Goal: Task Accomplishment & Management: Use online tool/utility

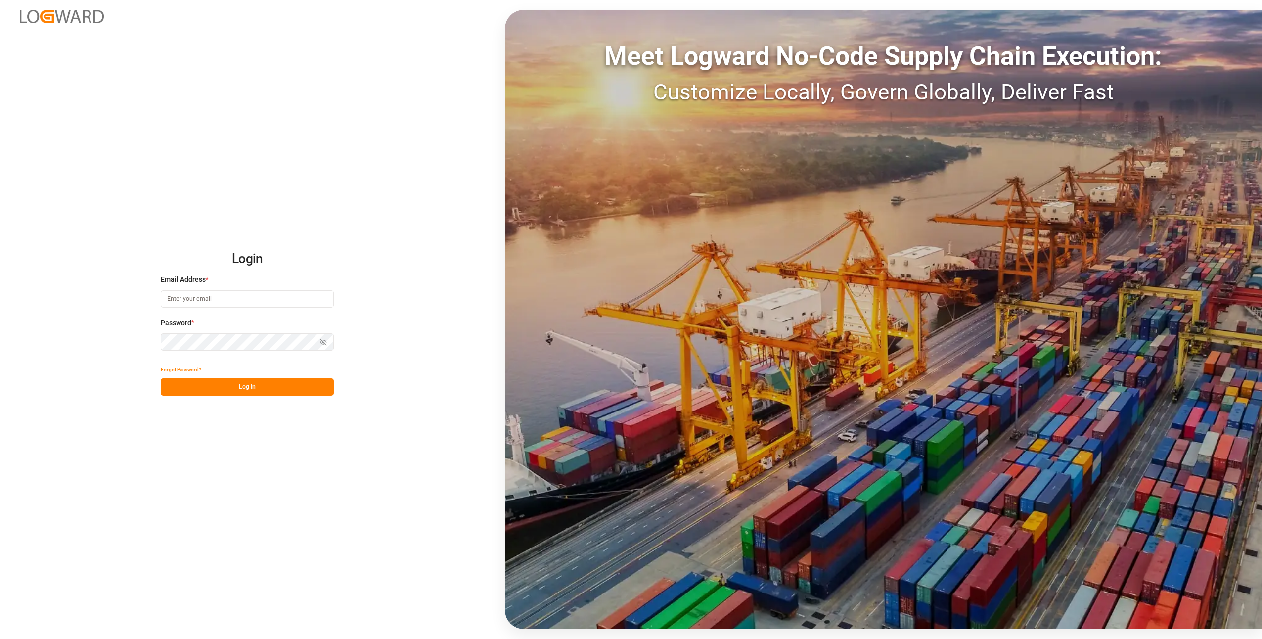
click at [189, 298] on input at bounding box center [247, 298] width 173 height 17
type input "[EMAIL_ADDRESS][DOMAIN_NAME]"
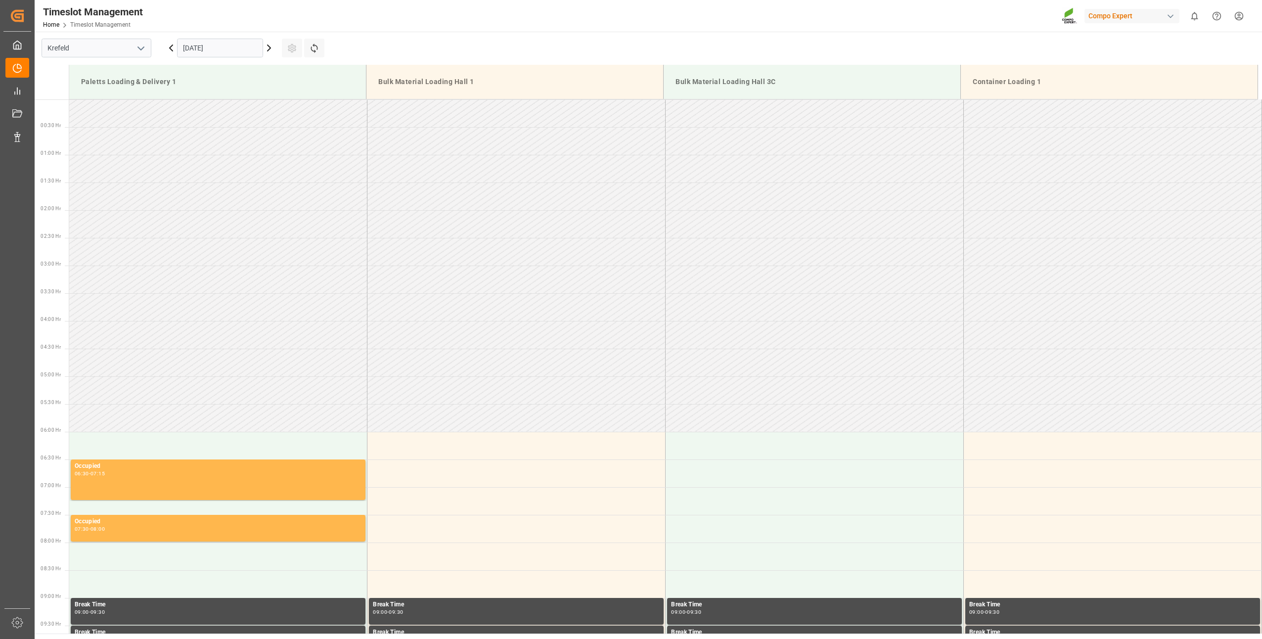
scroll to position [714, 0]
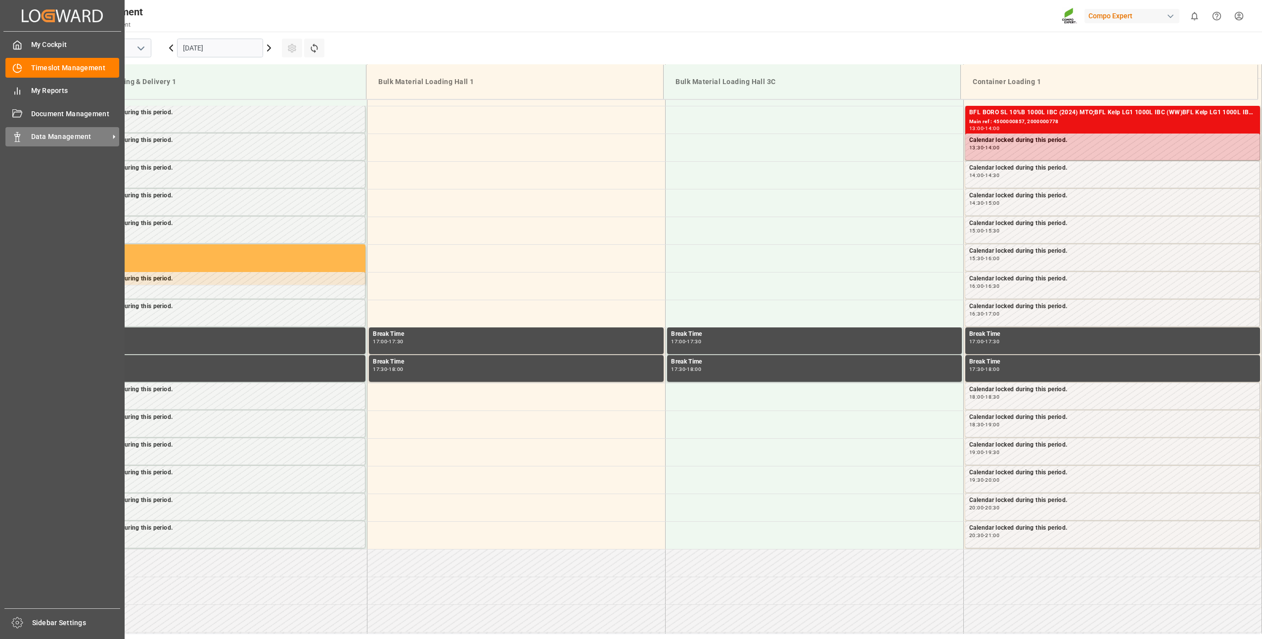
click at [21, 135] on icon at bounding box center [17, 137] width 10 height 10
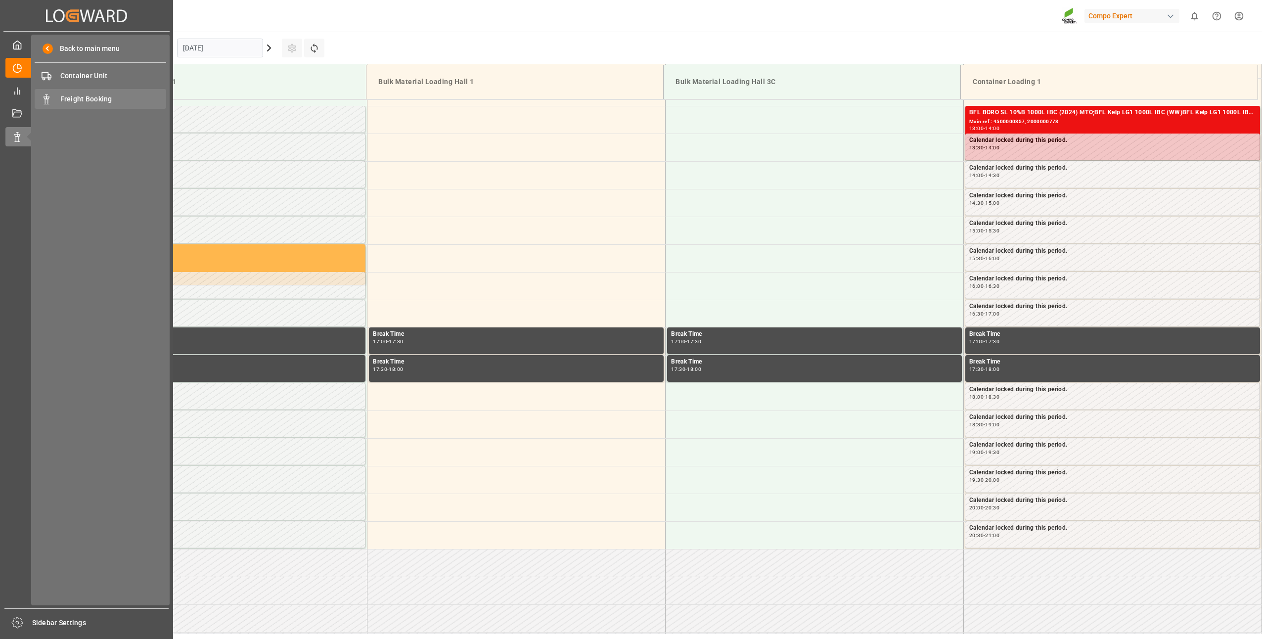
click at [78, 105] on div "Freight Booking Freight Booking" at bounding box center [101, 98] width 132 height 19
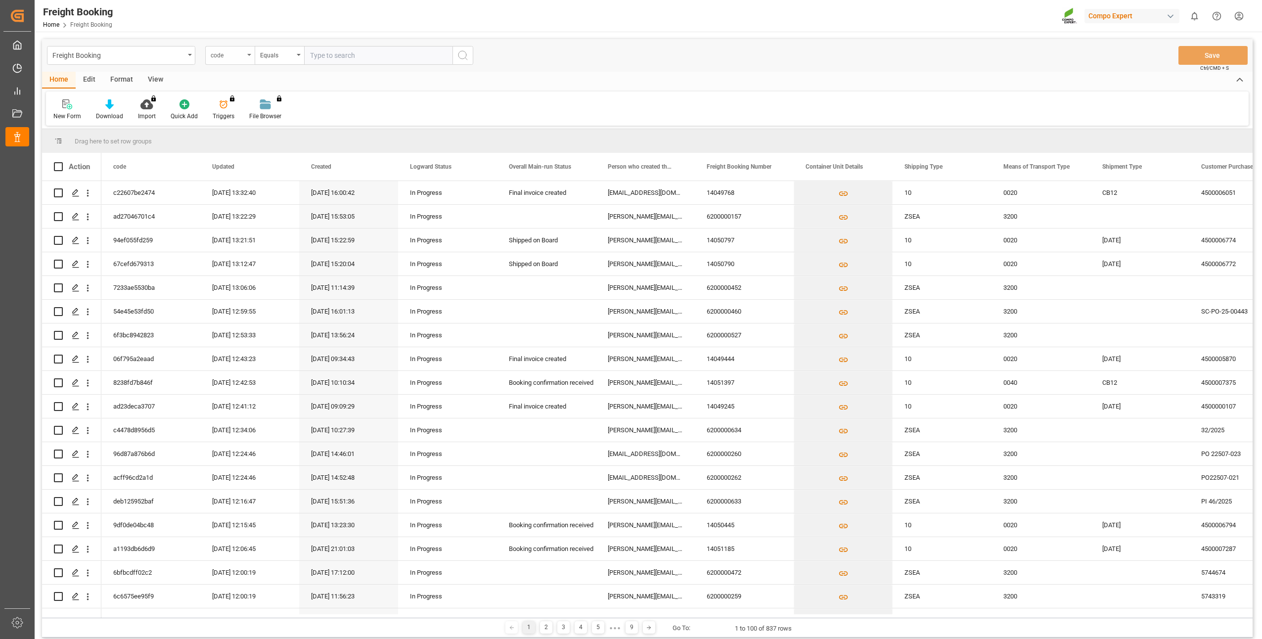
click at [248, 54] on icon "open menu" at bounding box center [249, 55] width 4 height 2
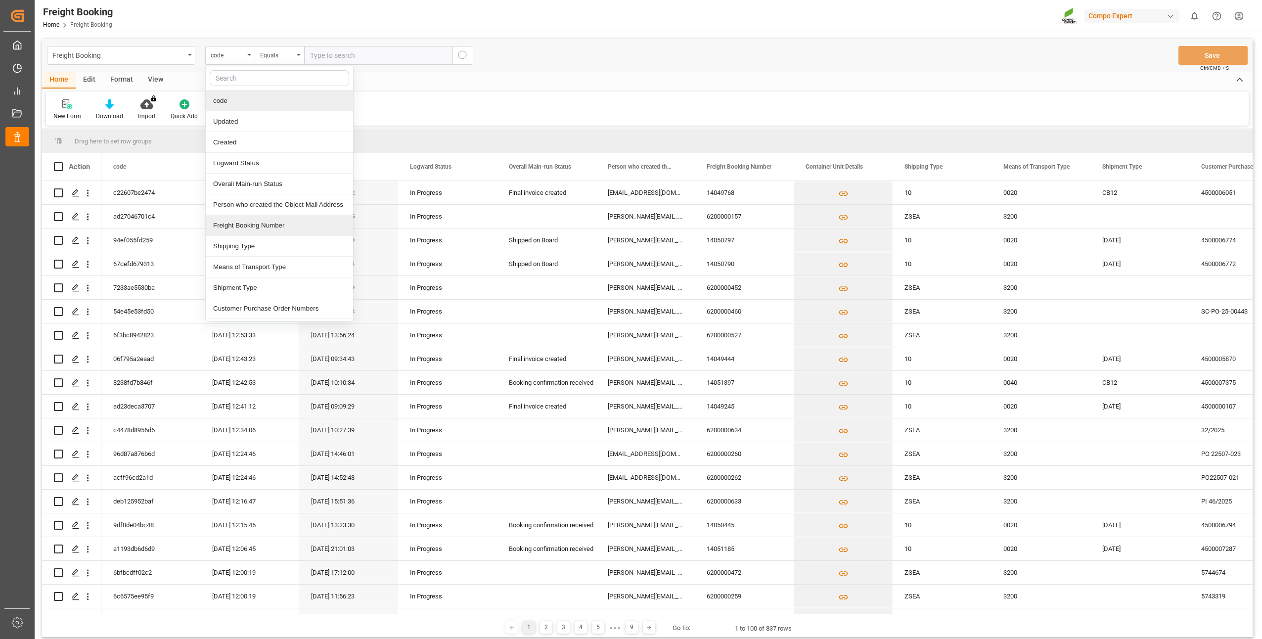
click at [224, 231] on div "Freight Booking Number" at bounding box center [279, 225] width 147 height 21
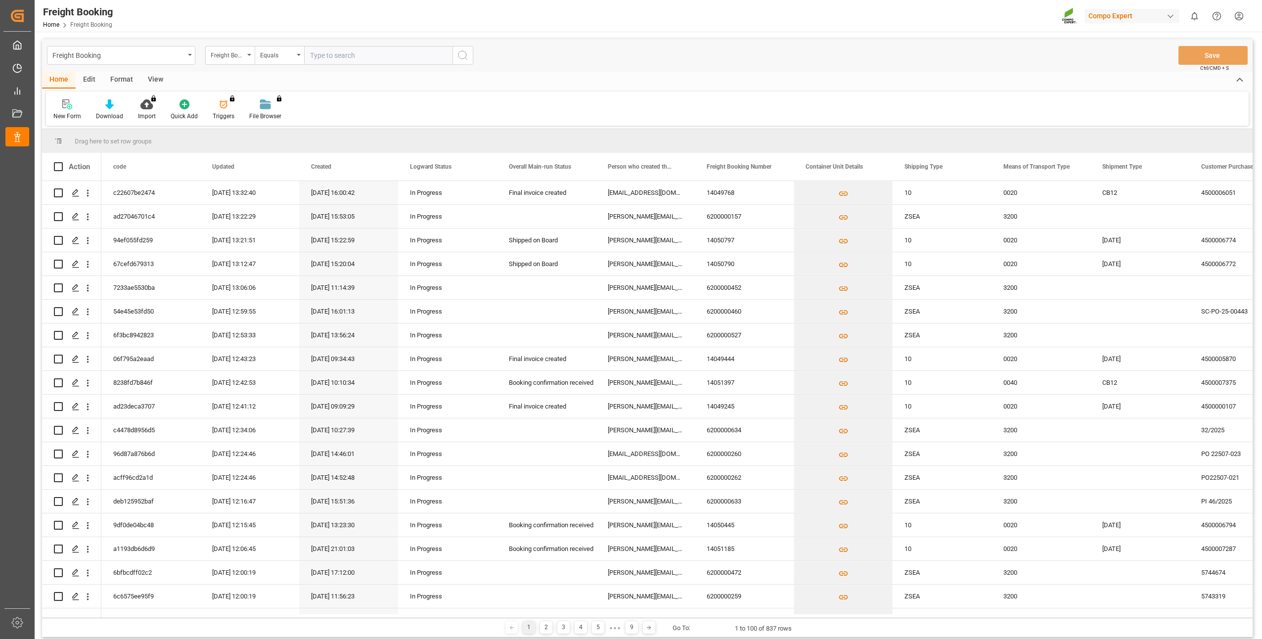
paste input "62000005633"
type input "62000005633"
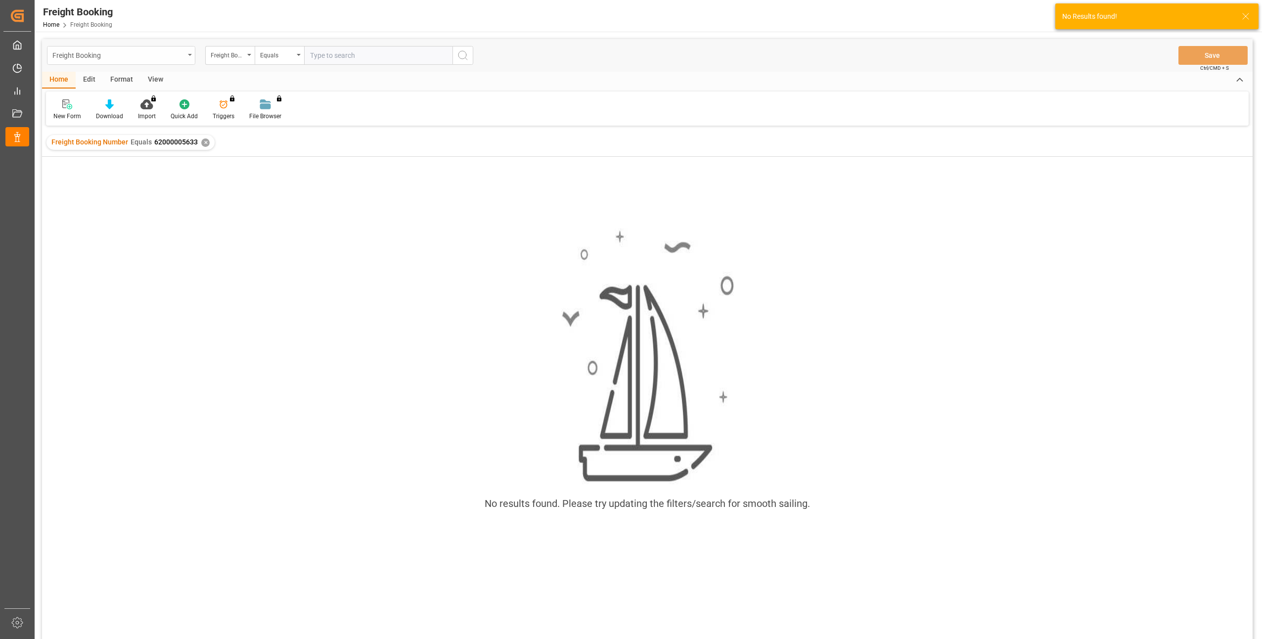
click at [101, 56] on div "Freight Booking" at bounding box center [118, 54] width 132 height 12
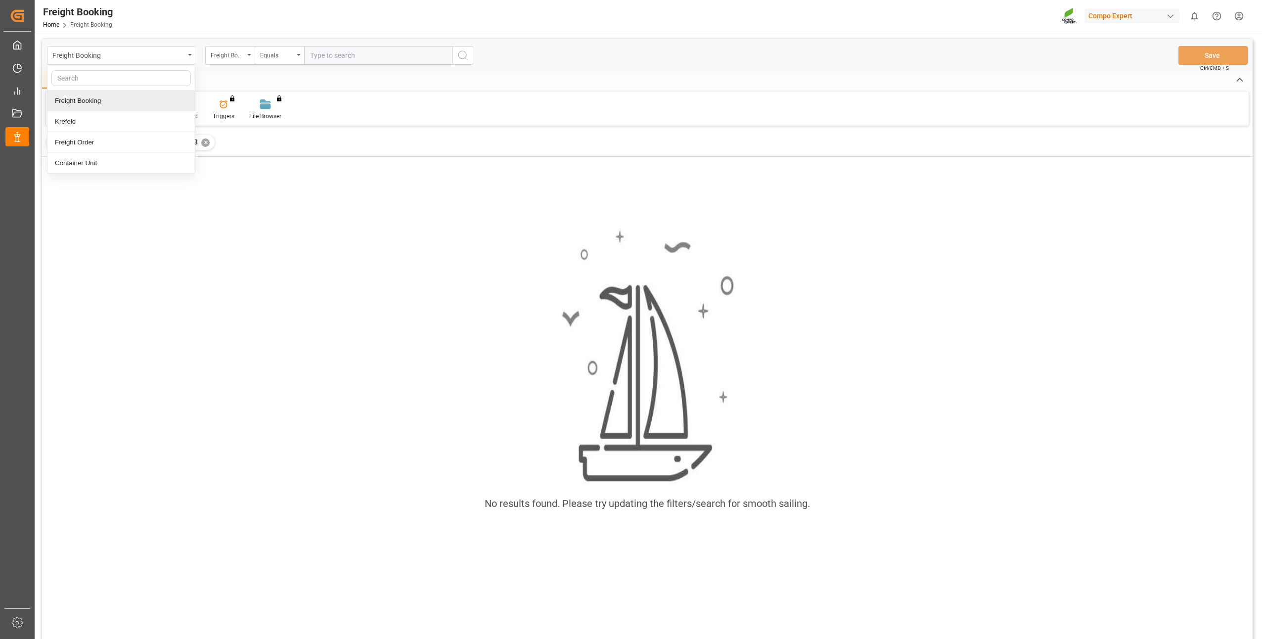
click at [331, 59] on input "text" at bounding box center [378, 55] width 148 height 19
paste input "6200000633"
type input "6200000633"
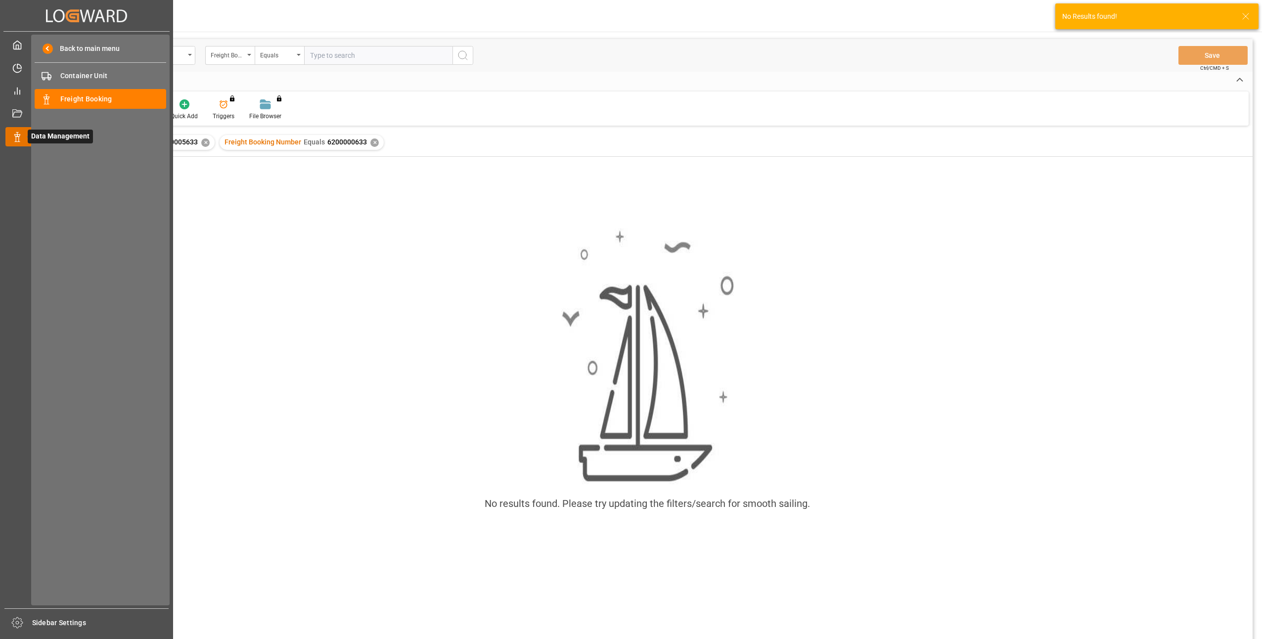
click at [19, 136] on icon at bounding box center [29, 137] width 21 height 21
click at [24, 113] on div "Document Management Document Management" at bounding box center [86, 113] width 162 height 19
click at [85, 99] on span "Freight Booking" at bounding box center [113, 99] width 106 height 10
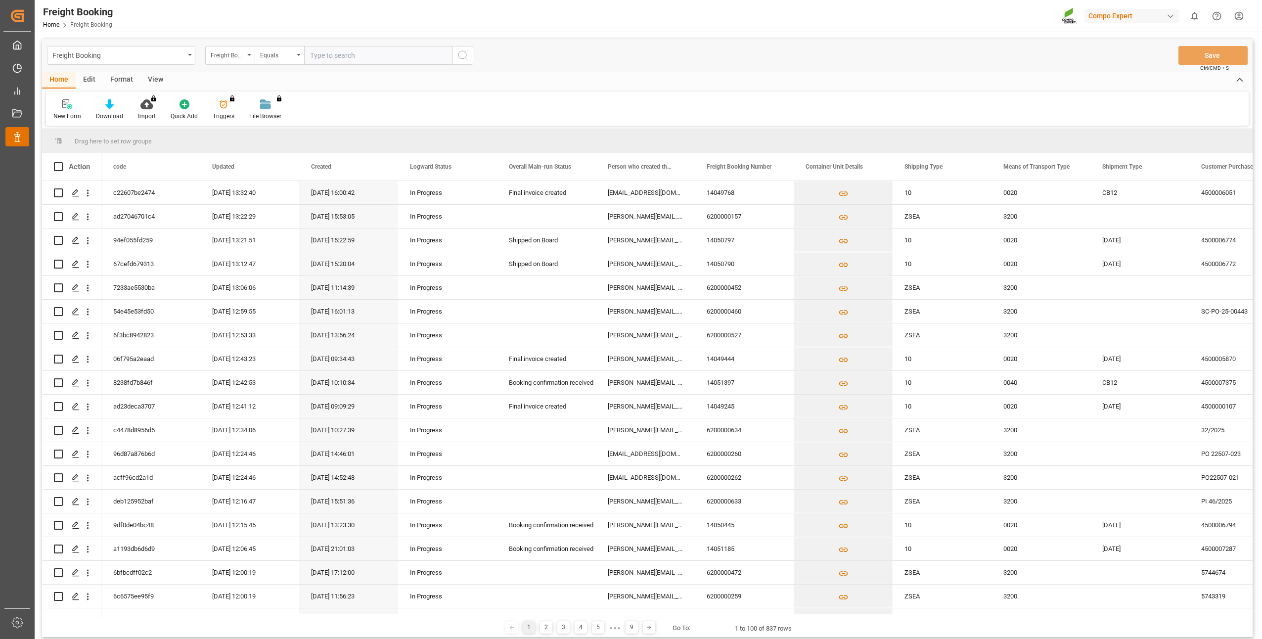
click at [330, 53] on input "text" at bounding box center [378, 55] width 148 height 19
paste input "6200000633"
type input "6200000633"
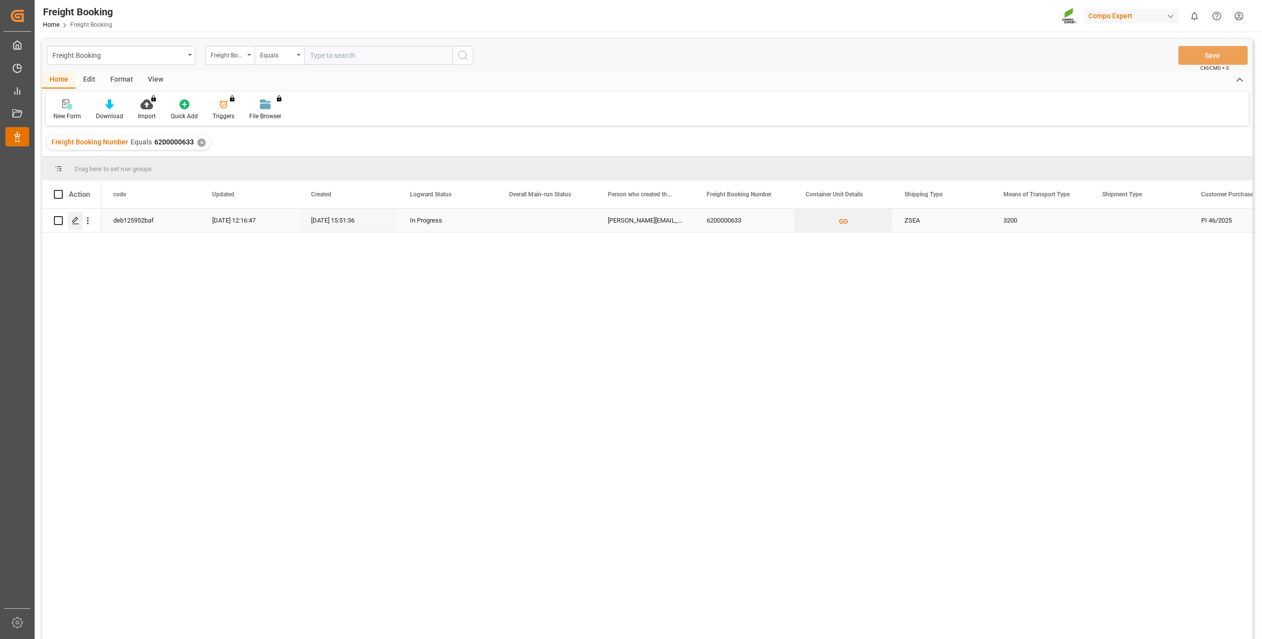
click at [74, 224] on icon "Press SPACE to select this row." at bounding box center [76, 221] width 8 height 8
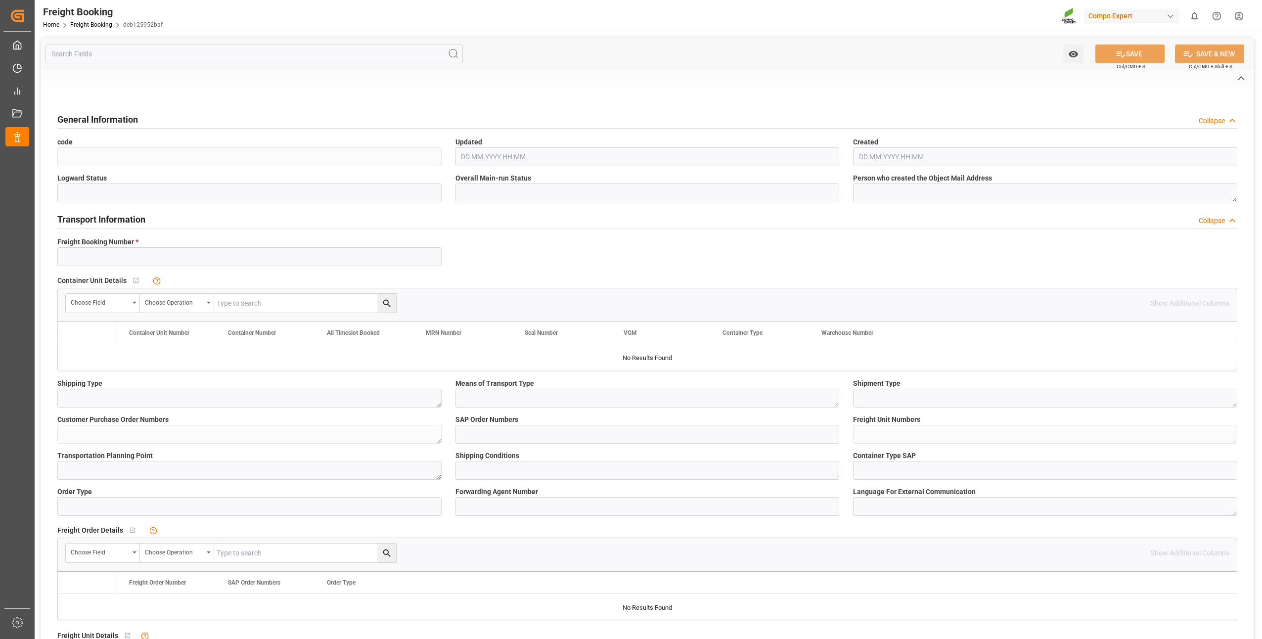
type input "6200000633"
type textarea "ZSEA"
type textarea "3200"
type textarea "PI 46/2025"
type input "2000001103"
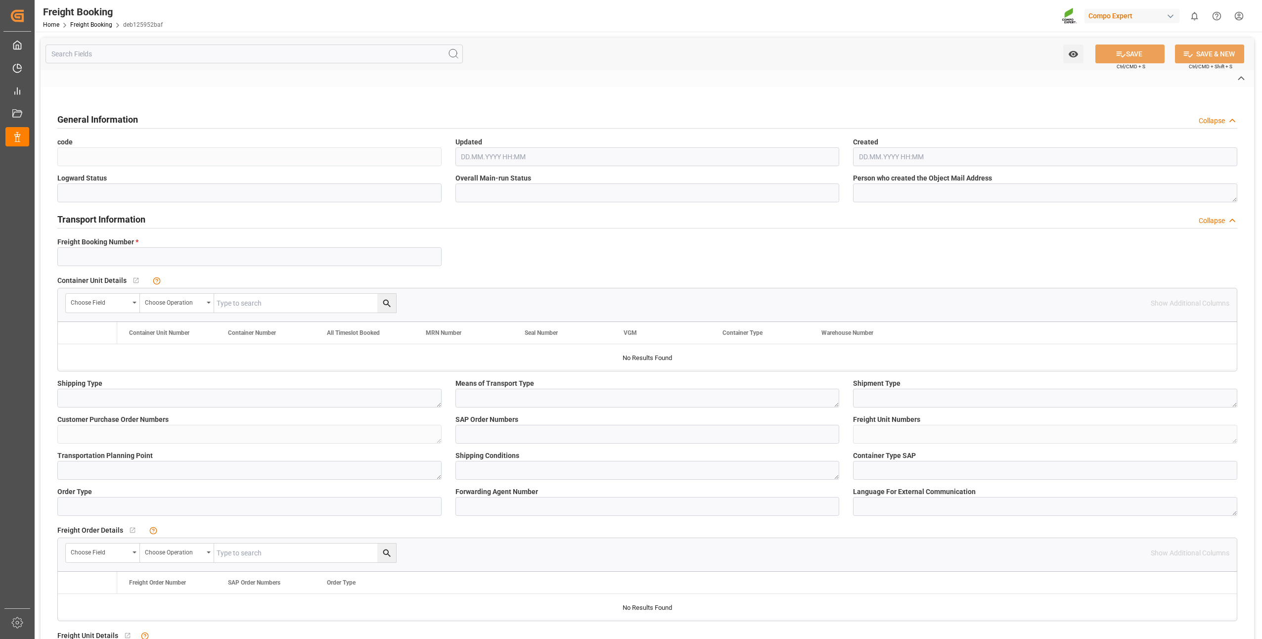
type textarea "4100005597; 4100005598; 4100005546"
type textarea "ZSEA"
type textarea "de"
type input "MAEU"
type input "259711714"
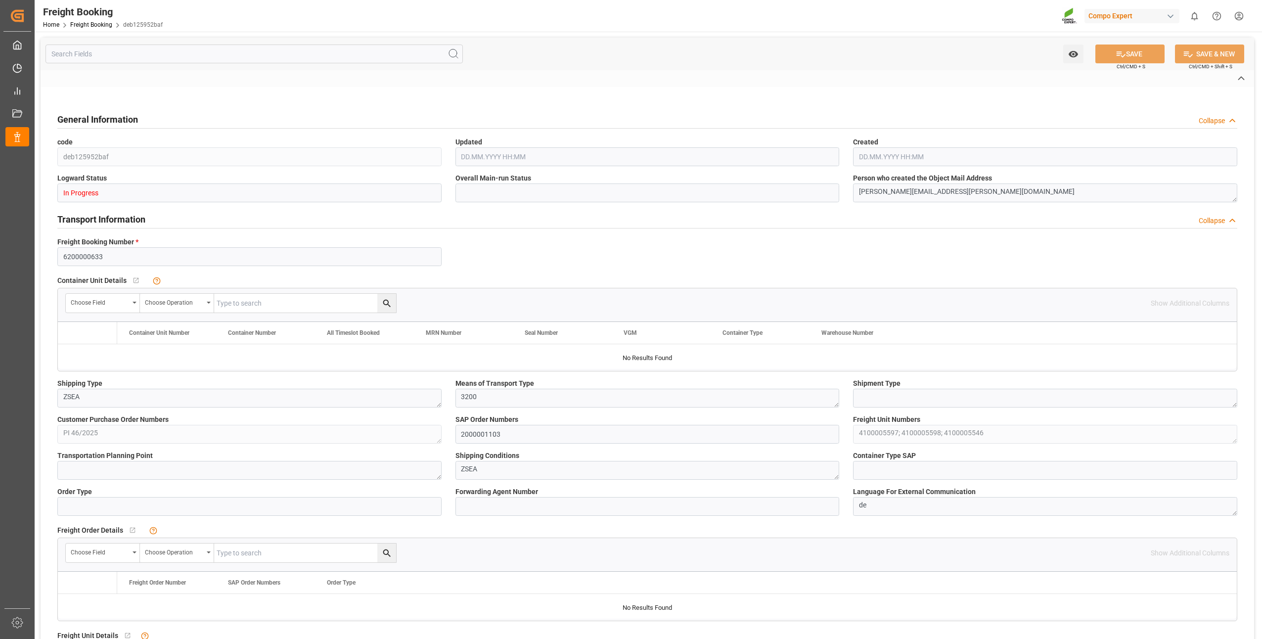
type input "COSCO ANTWERP"
type input "Antwerp"
type input "İzmir"
type textarea "CIF"
type textarea "SP_EWM"
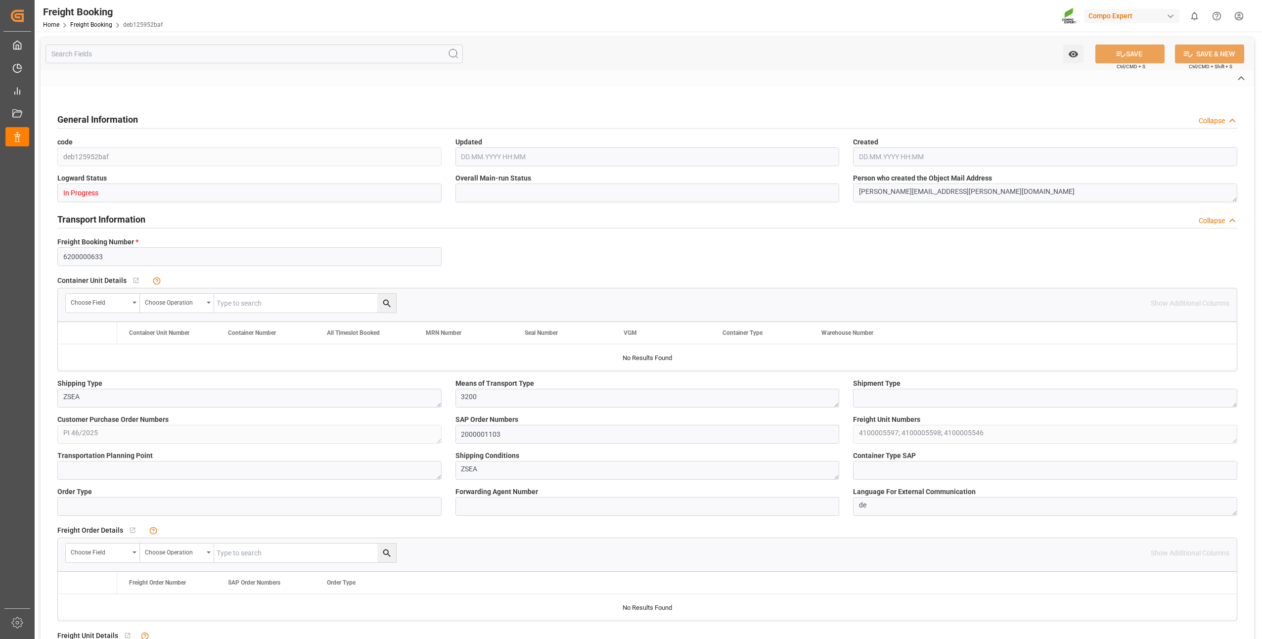
type textarea "FLO T Turf 20-5-8 25kg (x42) INT FLO T PERM 16-7-15 25kg (x42) INT FLO T PERM 1…"
type textarea "4308102899 4307702899 4307702899;4308102899"
type input "SP_EWM"
type input "Logistics Service Provider"
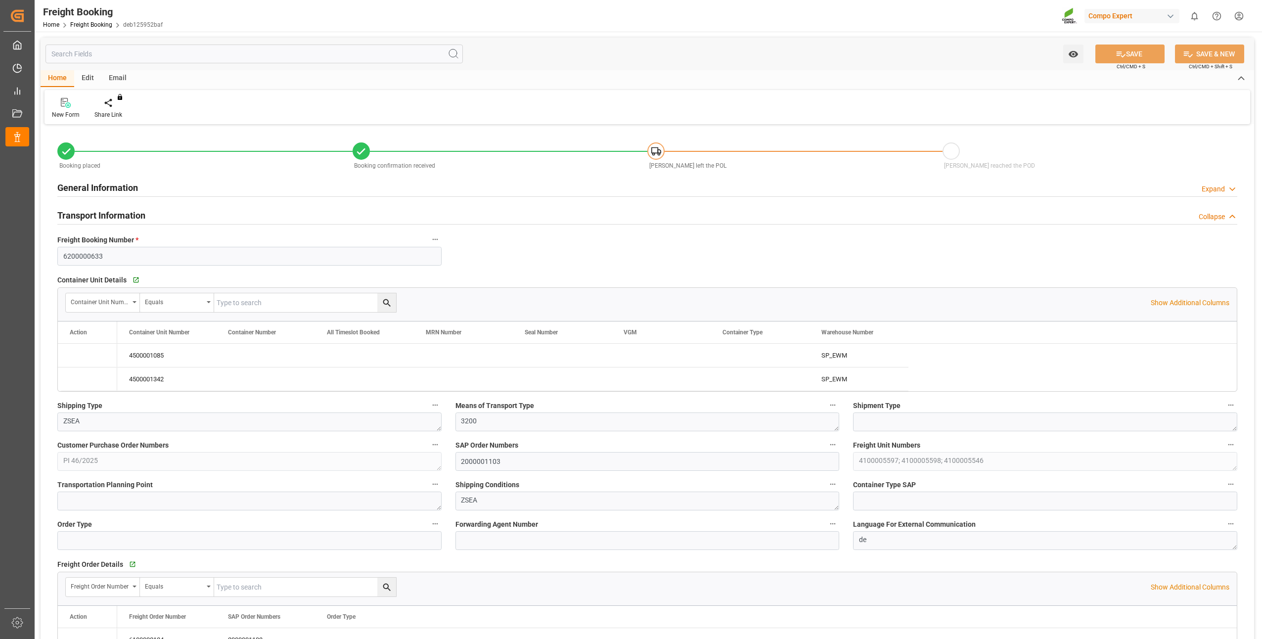
type input "Maersk"
type input "Maersk Line AS"
type input "9246396"
type input "BEANR"
type input "TRIZM"
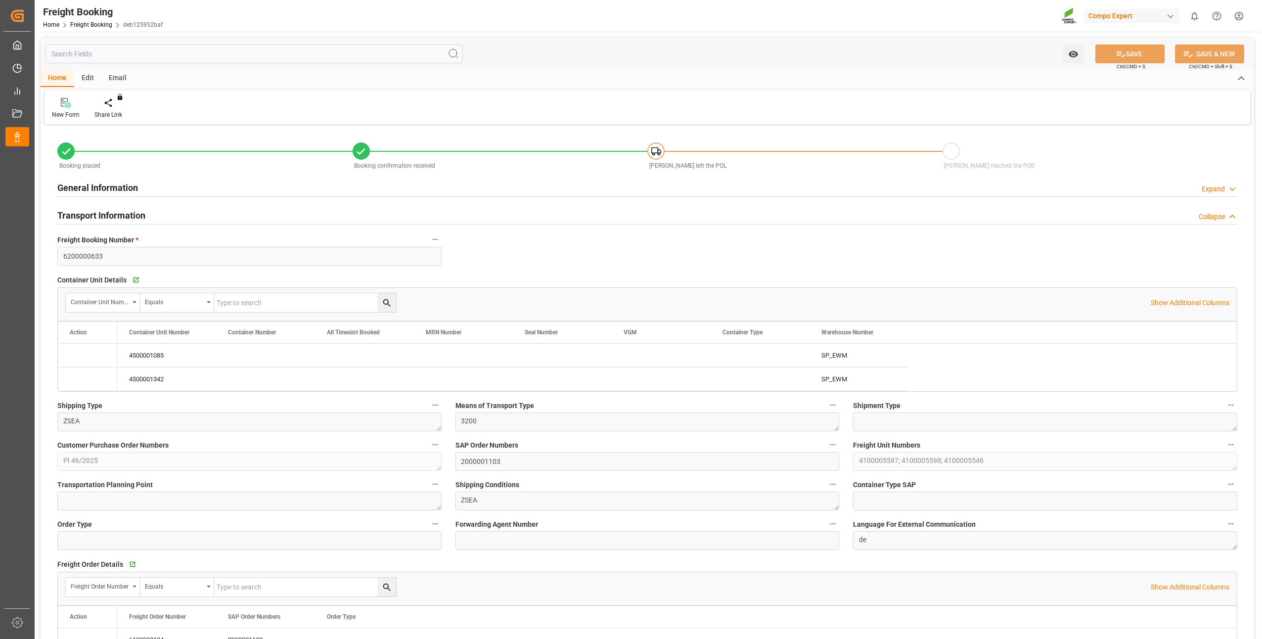
type input "0"
type input "86011.8"
type input "15.10.2025 01:00"
type input "24.10.2025 01:00"
type input "08.11.2025 01:00"
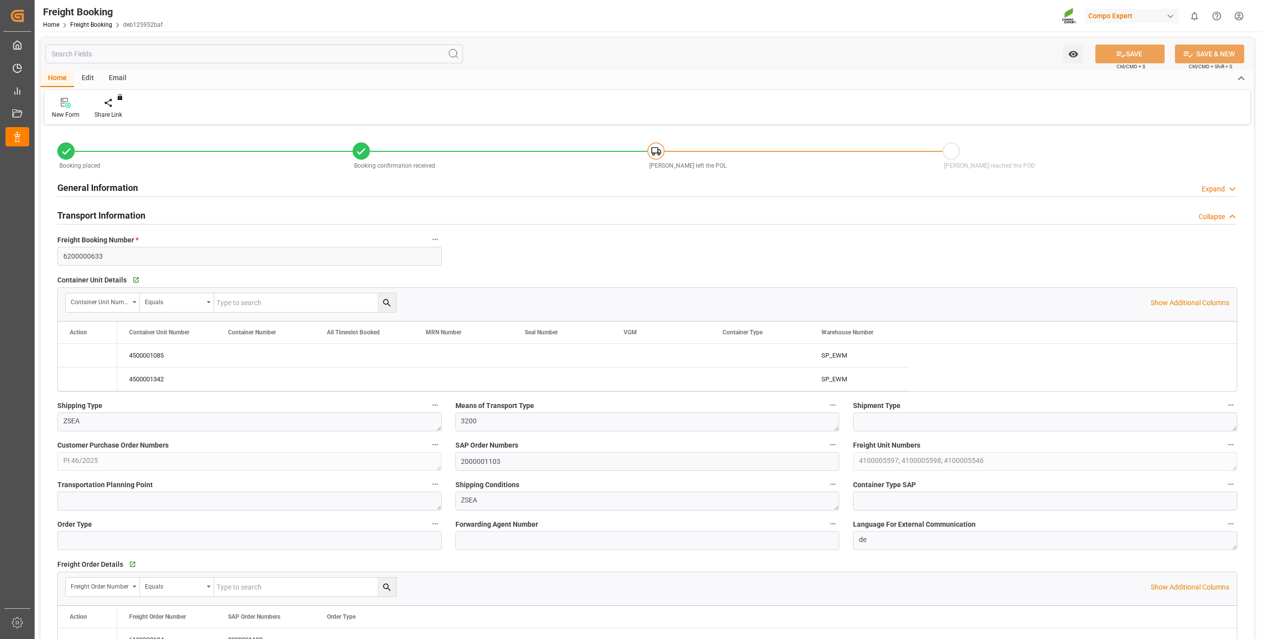
type input "18.09.2025 15:51"
type input "18.09.2025 16:07"
type input "19.09.2025 10:07"
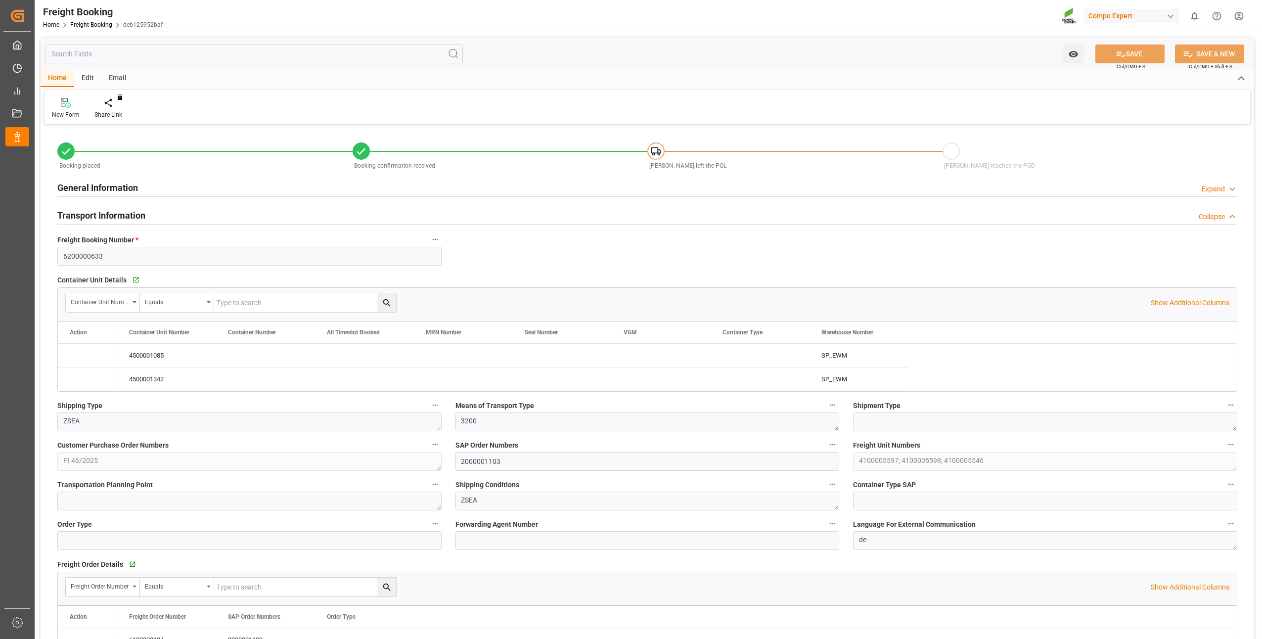
type input "19.09.2025 10:07"
click at [78, 376] on icon "Press SPACE to select this row." at bounding box center [79, 379] width 10 height 10
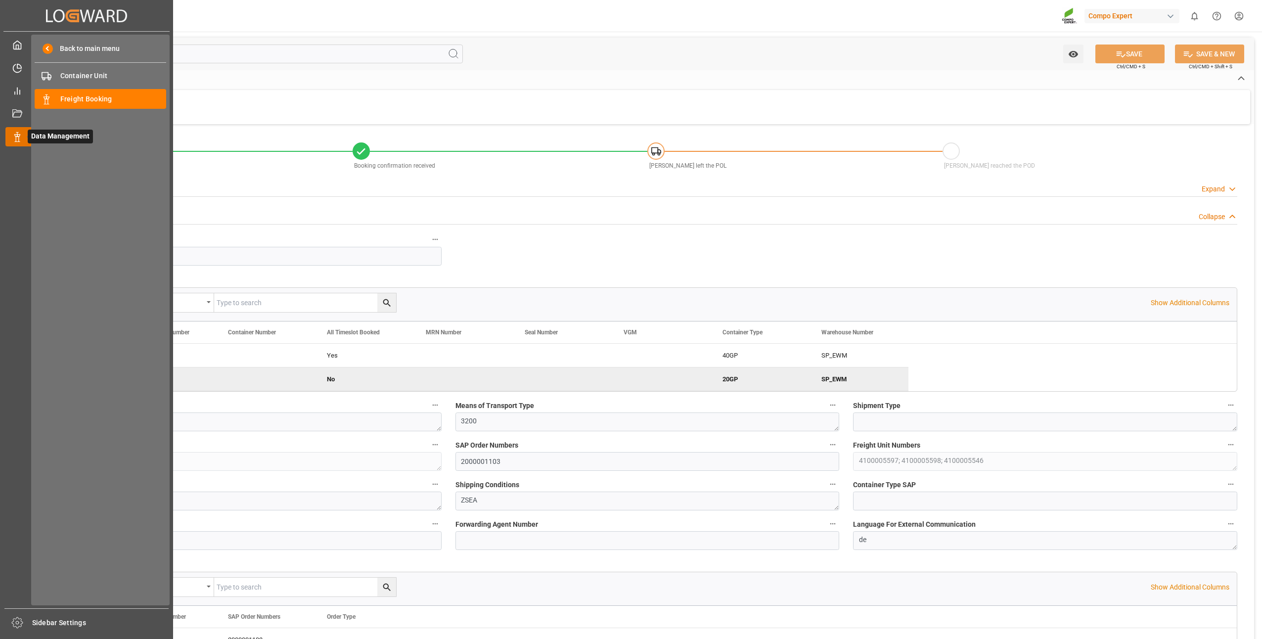
click at [14, 137] on icon at bounding box center [17, 137] width 10 height 10
click at [61, 101] on span "Freight Booking" at bounding box center [113, 99] width 106 height 10
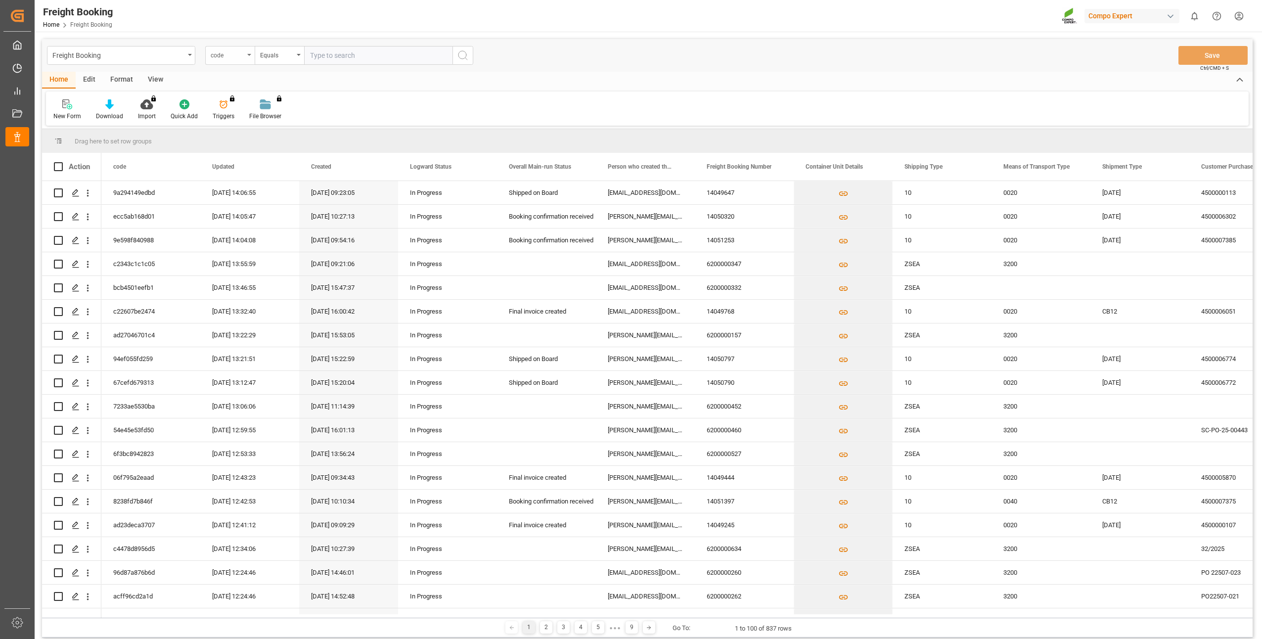
click at [250, 57] on div "code" at bounding box center [229, 55] width 49 height 19
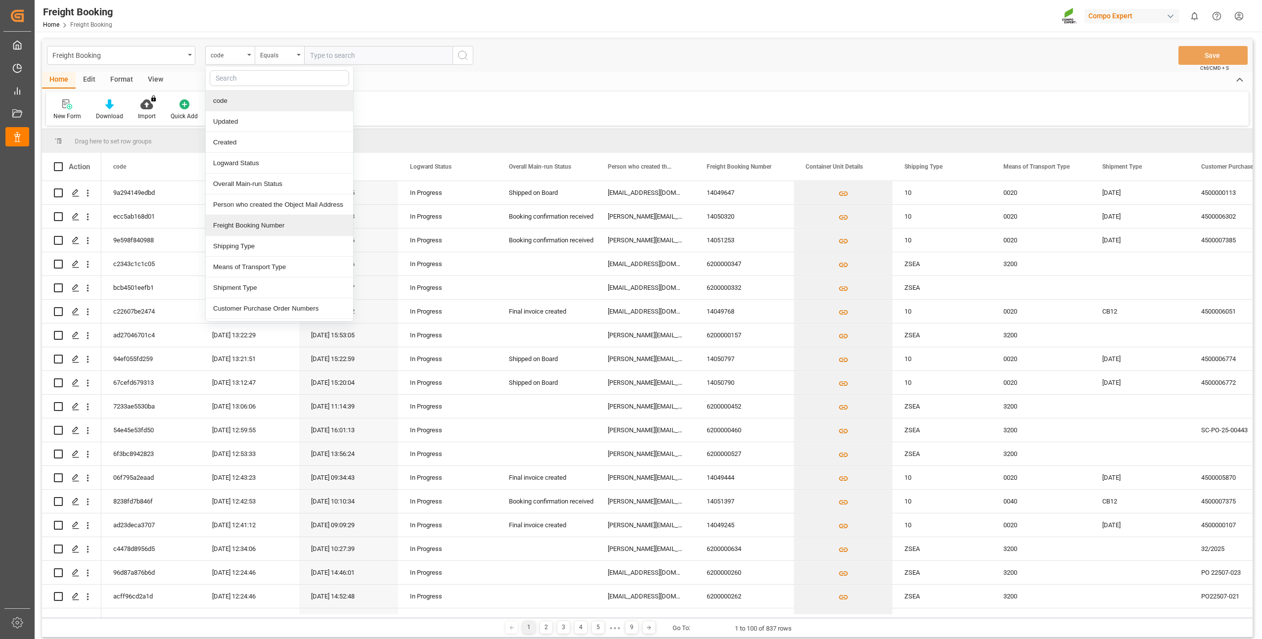
click at [226, 231] on div "Freight Booking Number" at bounding box center [279, 225] width 147 height 21
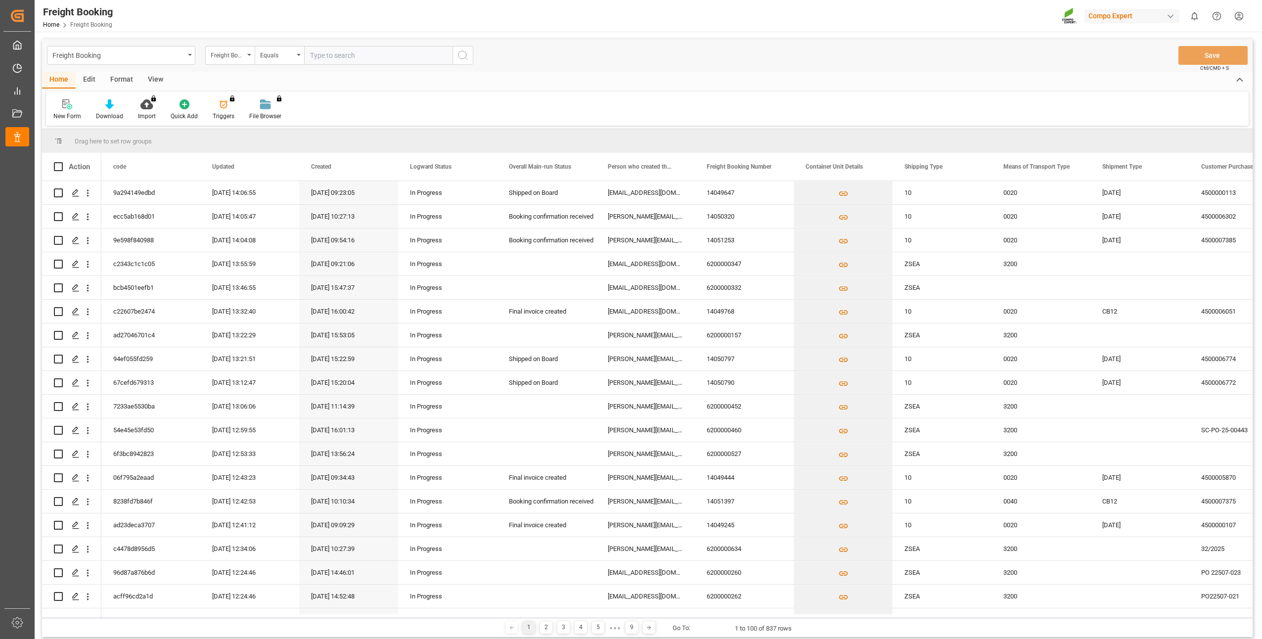
paste input "6200000168"
type input "6200000168"
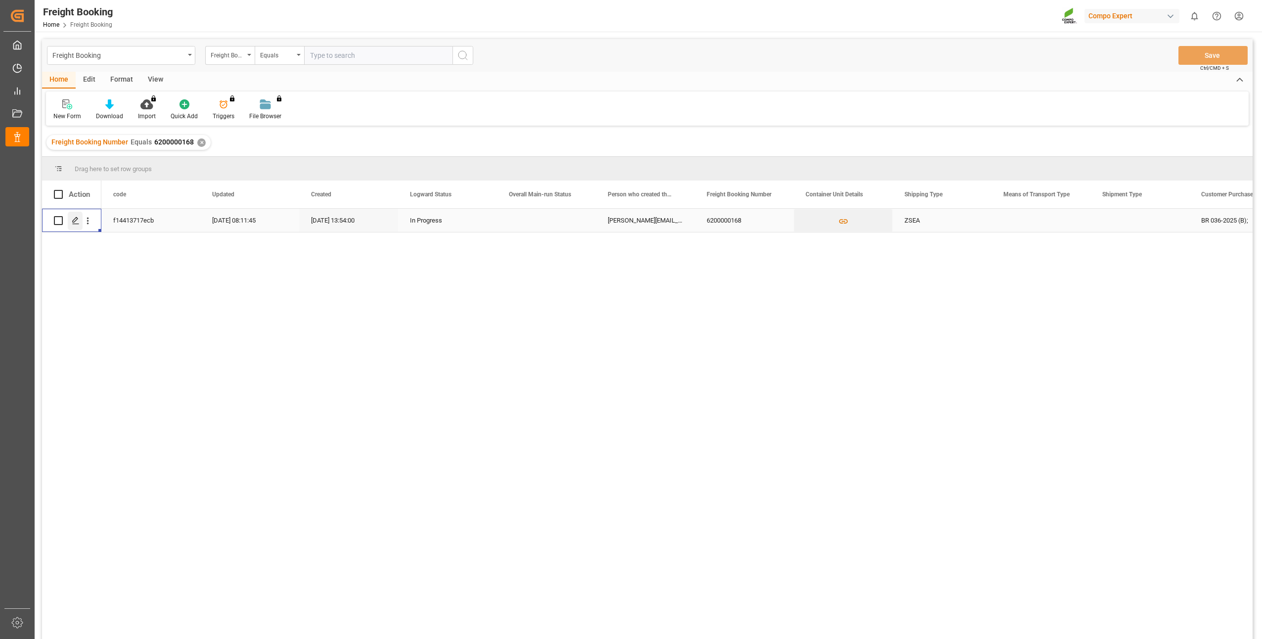
click at [76, 224] on icon "Press SPACE to select this row." at bounding box center [76, 221] width 8 height 8
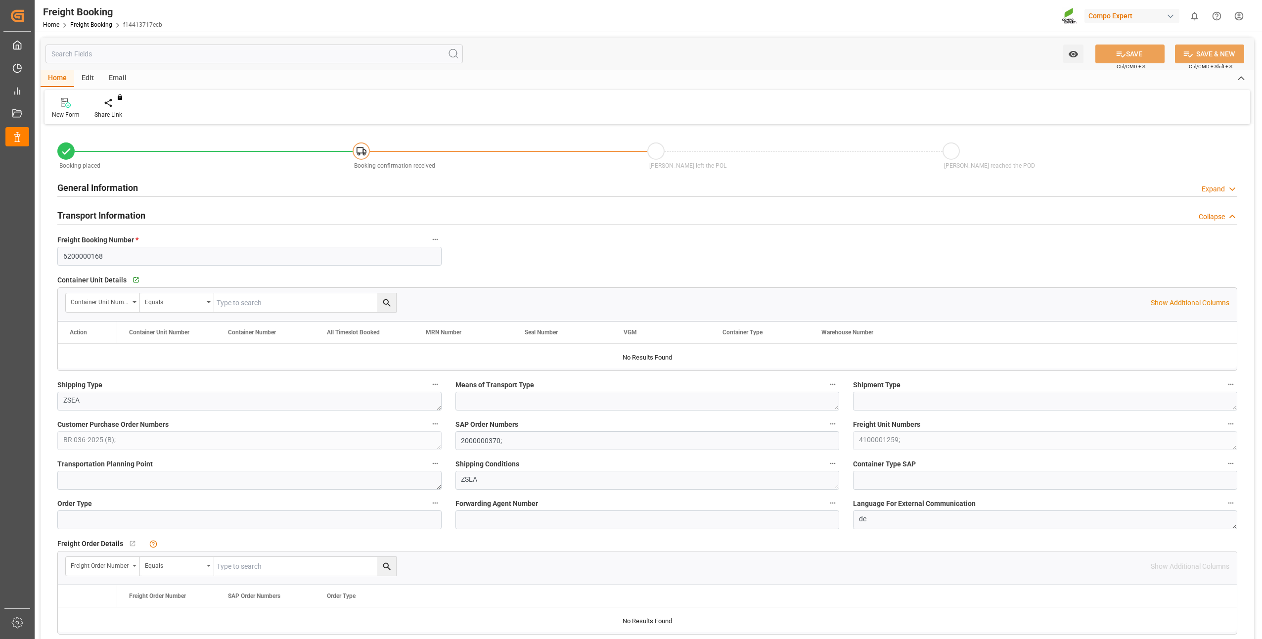
type input "BRPNG"
type input "0"
type input "39360"
type input "23.07.2025 01:00"
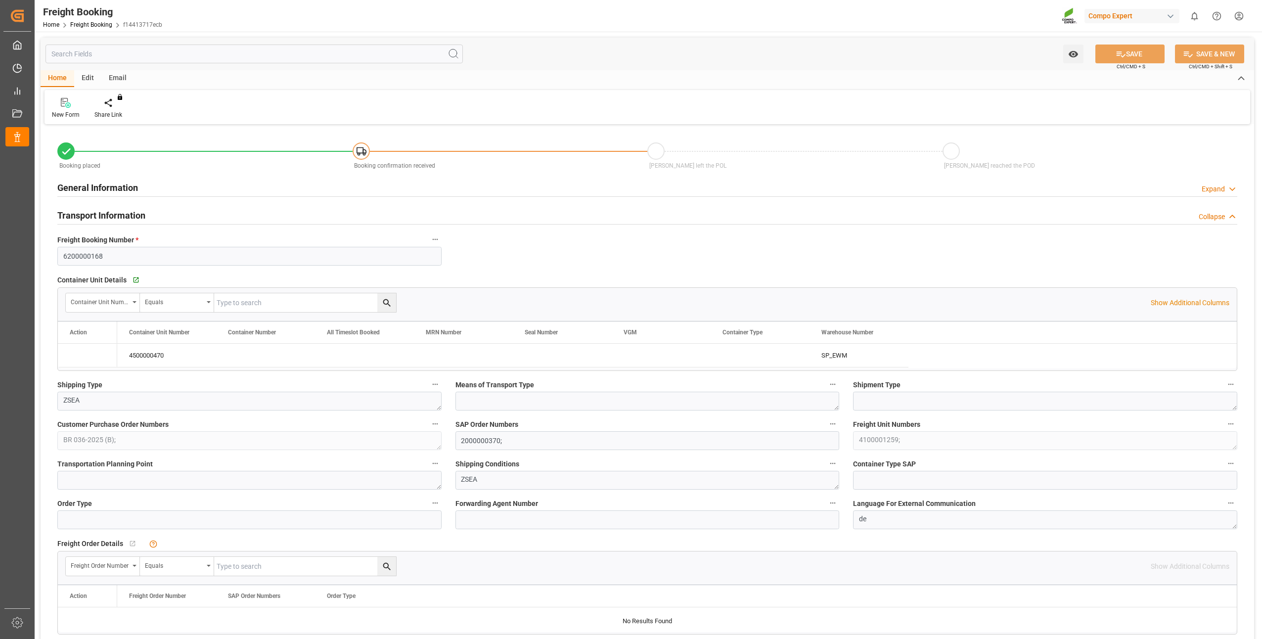
type input "09.07.2025 13:54"
type input "09.07.2025 13:59"
click at [80, 355] on icon "Press SPACE to select this row." at bounding box center [79, 356] width 8 height 8
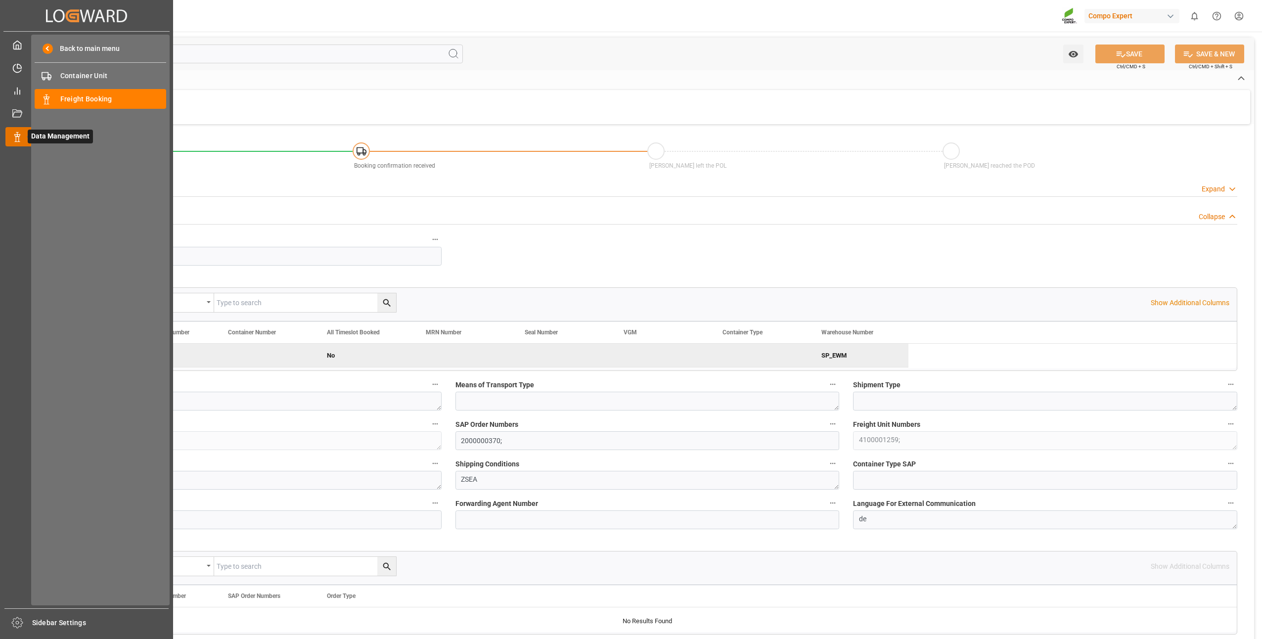
click at [17, 143] on div "Data Management Data Management" at bounding box center [86, 136] width 162 height 19
click at [52, 96] on div "Freight Booking Freight Booking" at bounding box center [101, 98] width 132 height 19
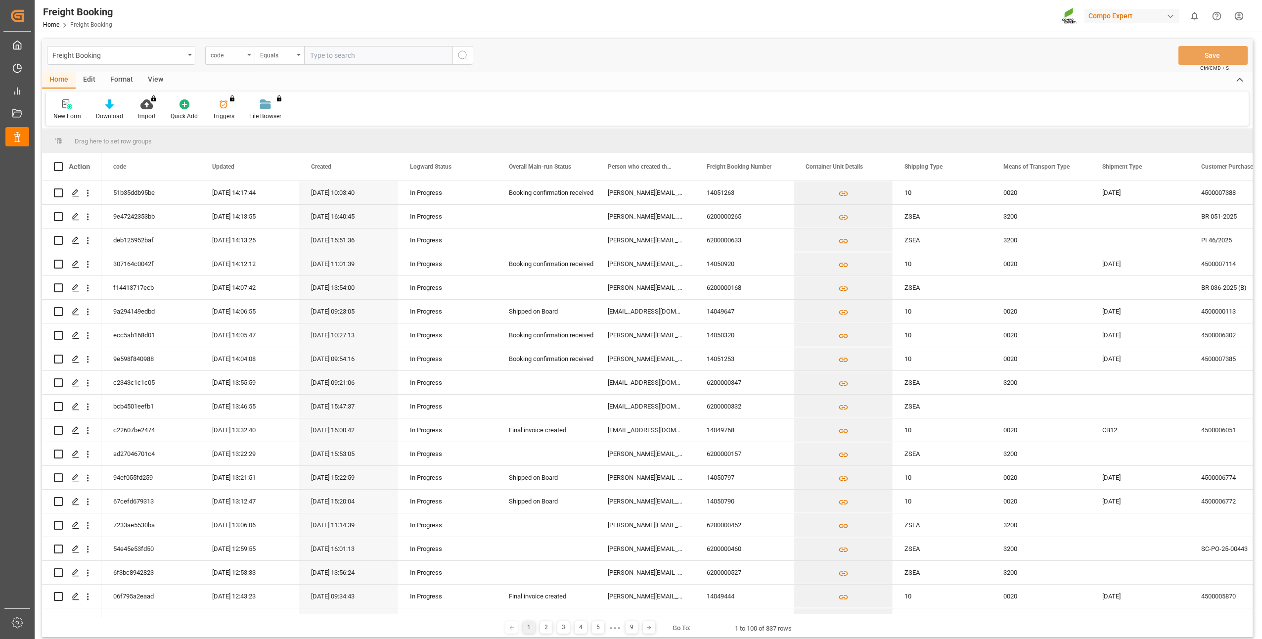
click at [247, 57] on div "code" at bounding box center [229, 55] width 49 height 19
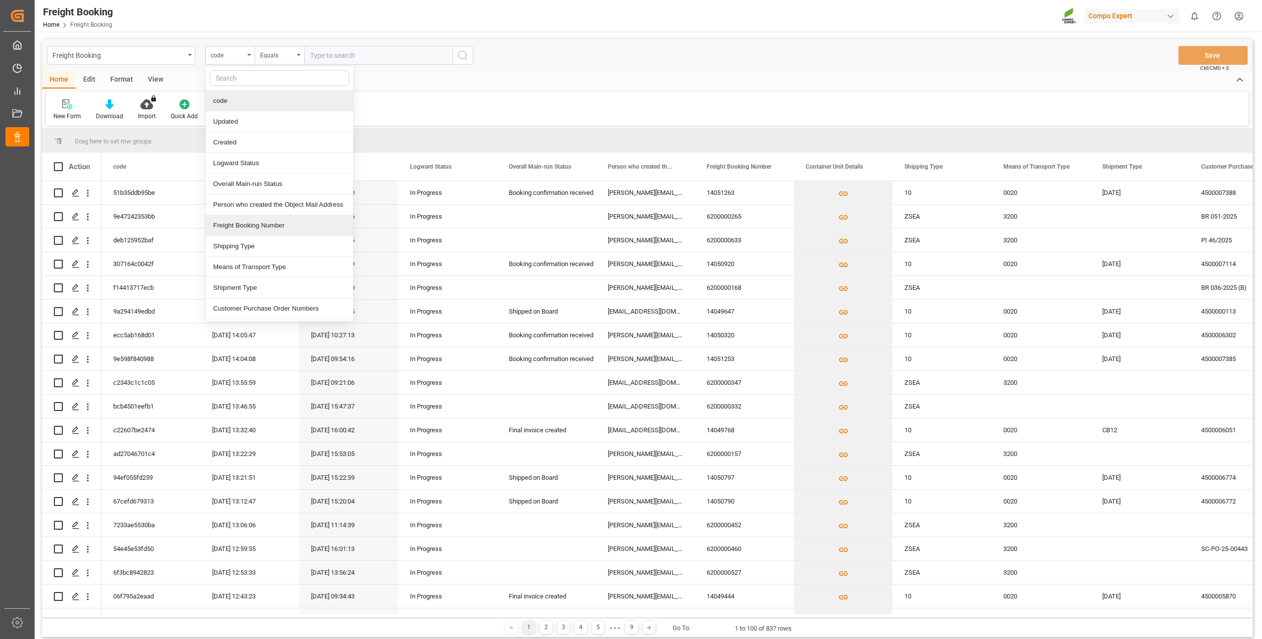
click at [229, 219] on div "Freight Booking Number" at bounding box center [279, 225] width 147 height 21
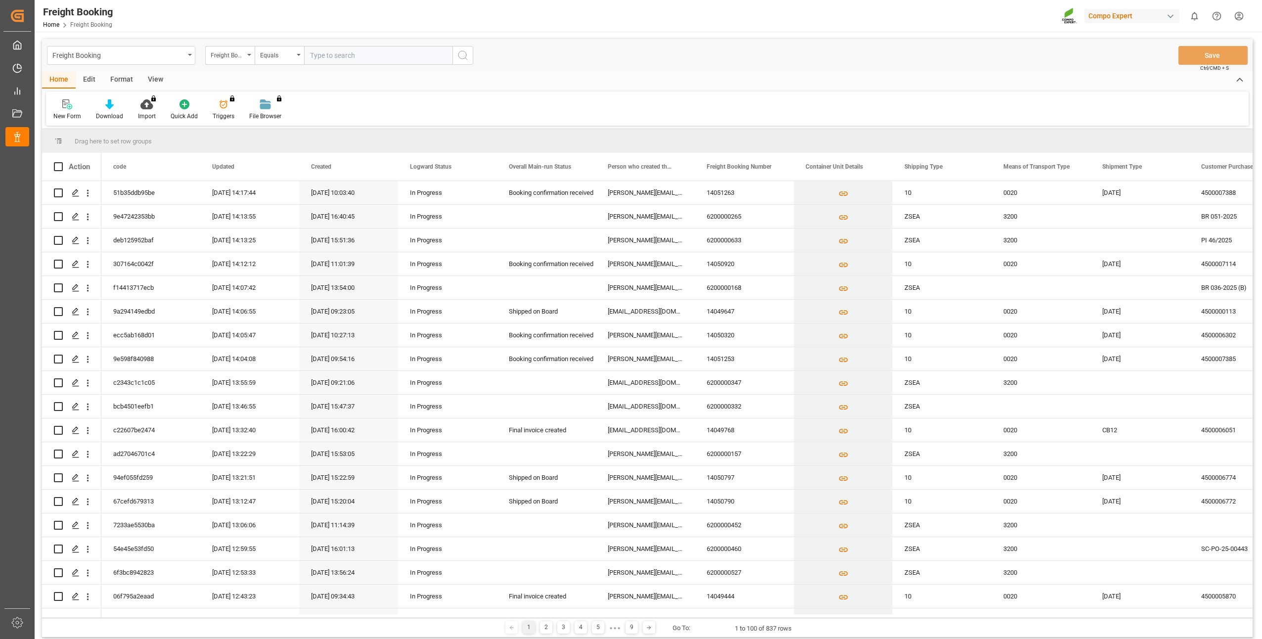
paste input "6200000618"
type input "6200000618"
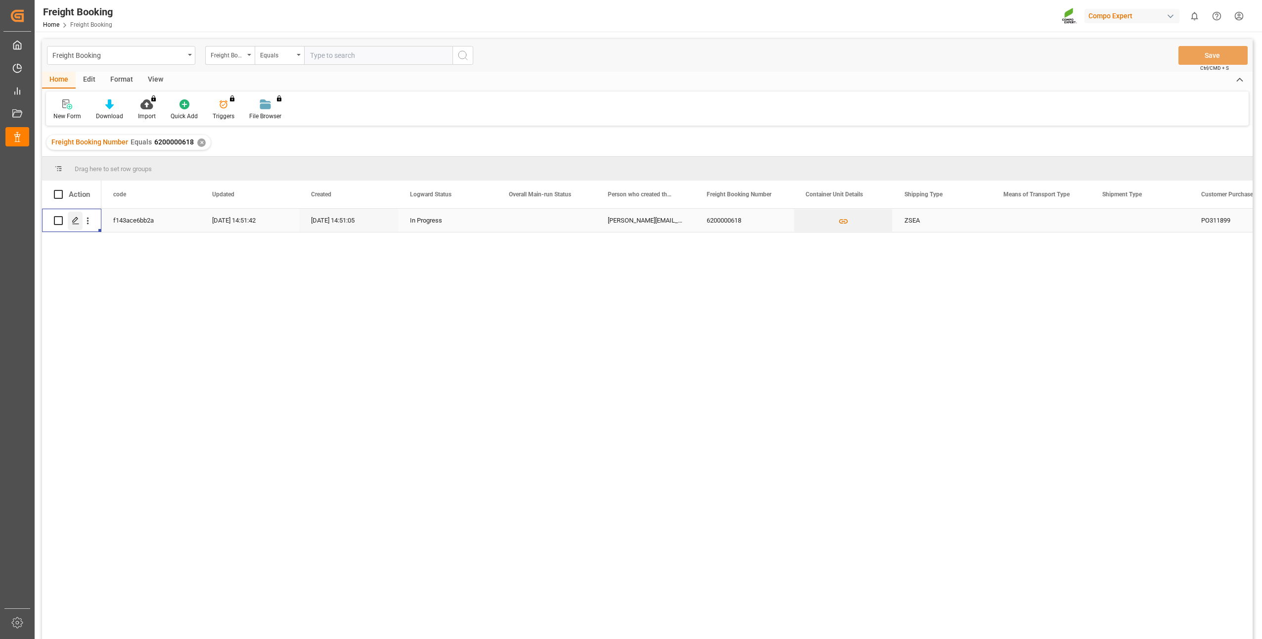
click at [75, 221] on polygon "Press SPACE to select this row." at bounding box center [75, 220] width 5 height 5
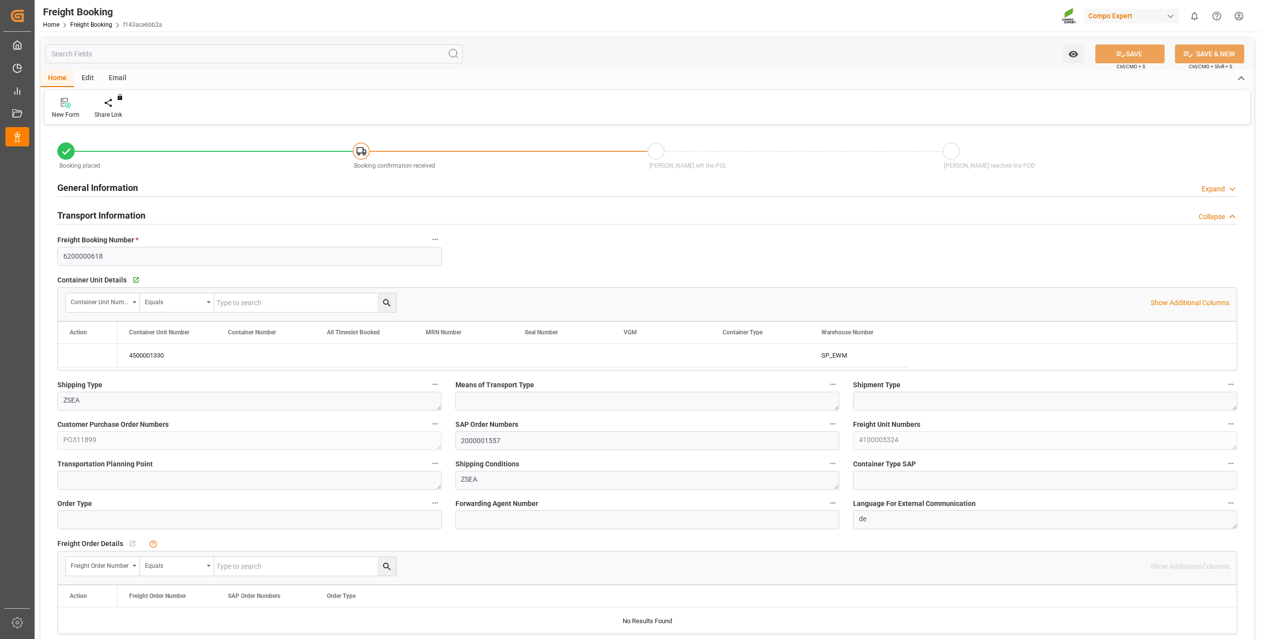
type input "NZTRG"
type input "0"
type input "24500"
type input "29.09.2025 01:00"
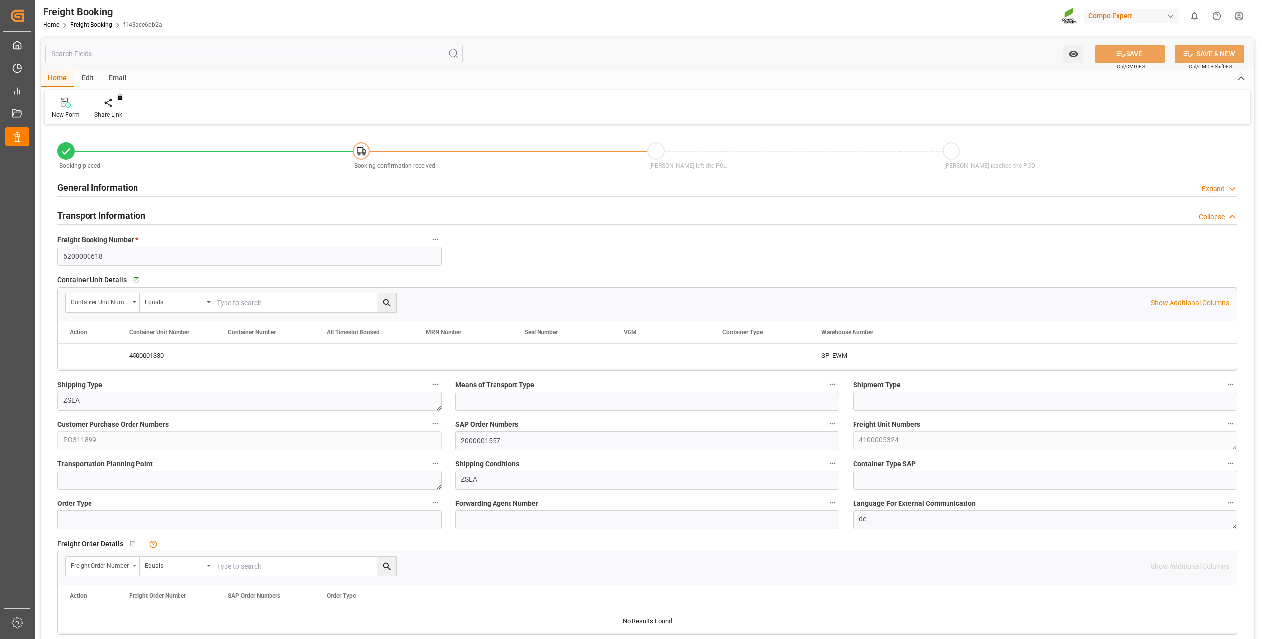
type input "15.09.2025 14:51"
click at [82, 357] on icon "Press SPACE to select this row." at bounding box center [79, 355] width 10 height 10
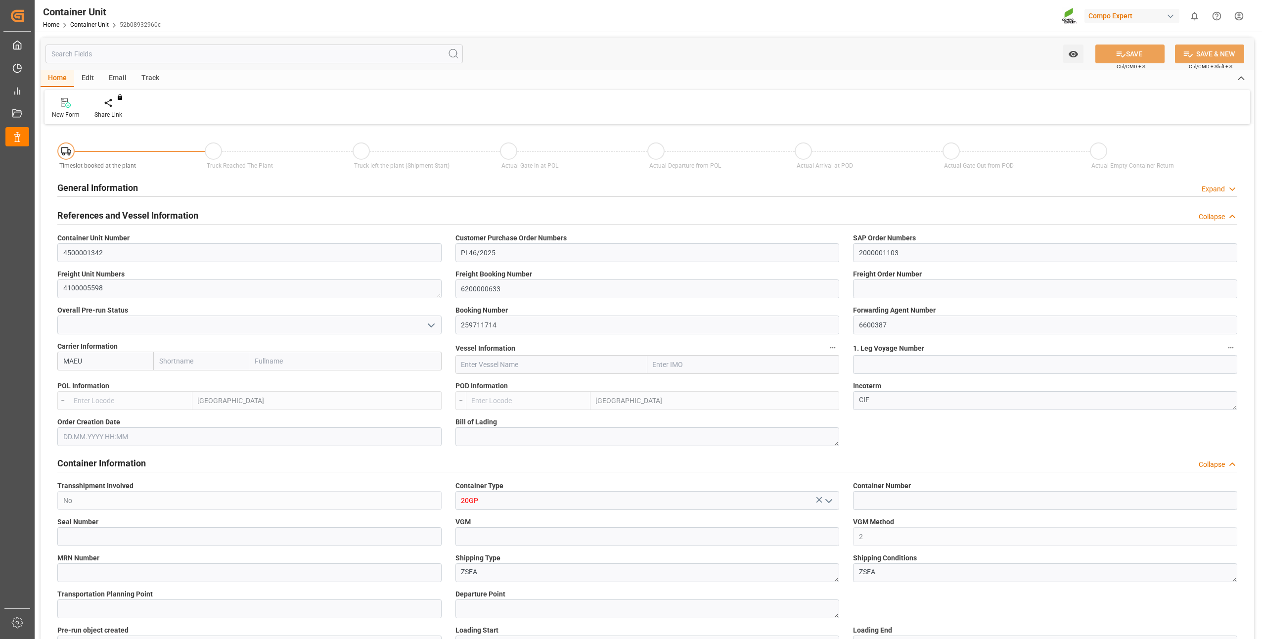
type input "Maersk"
type input "Maersk Line AS"
type input "BEANR"
type input "TRIZM"
type input "7"
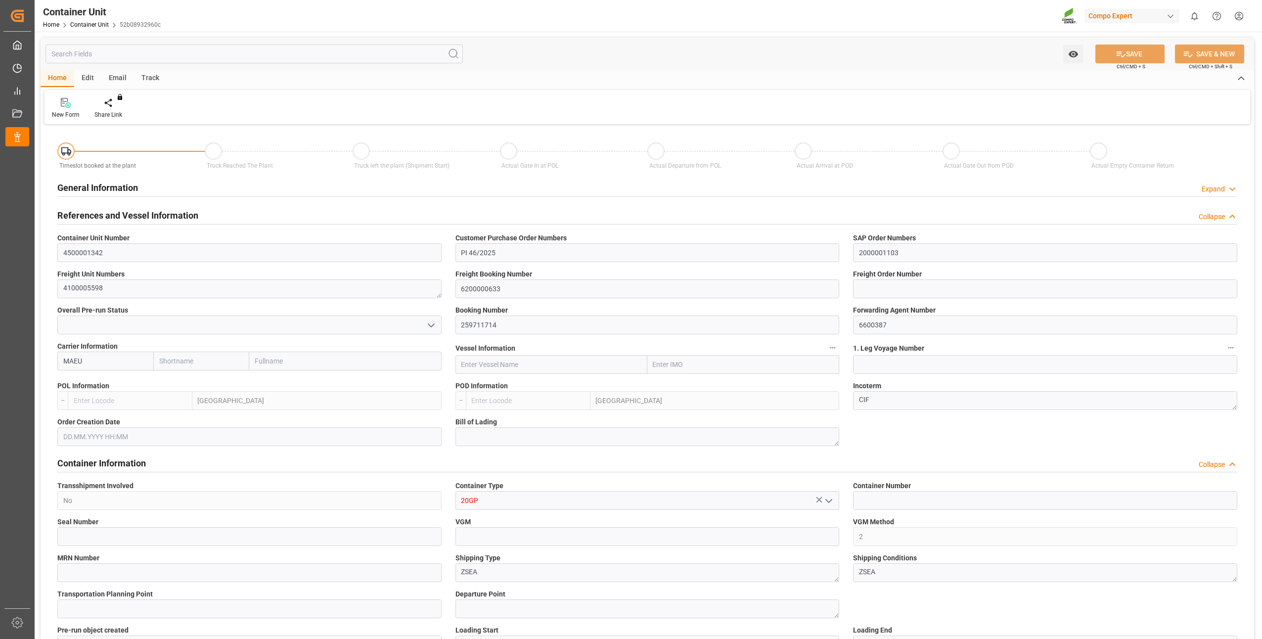
type input "0"
type input "8"
type input "0"
type input "10749.9"
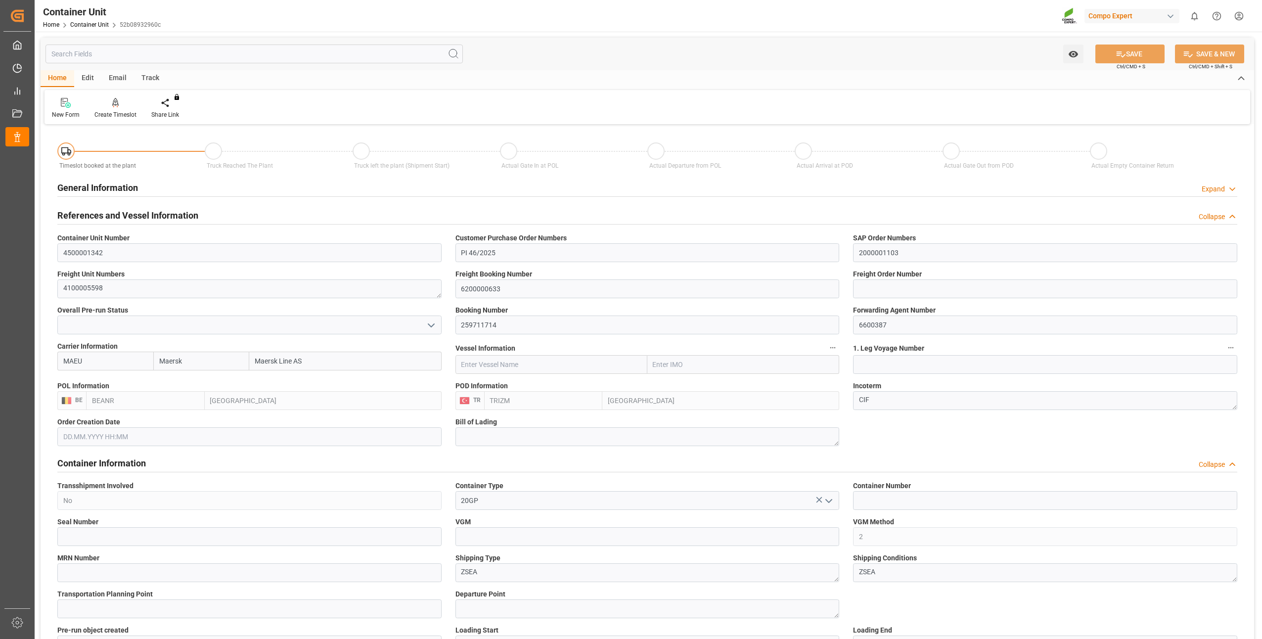
type input "15.10.2025"
click at [121, 115] on div "Create Timeslot" at bounding box center [115, 114] width 42 height 9
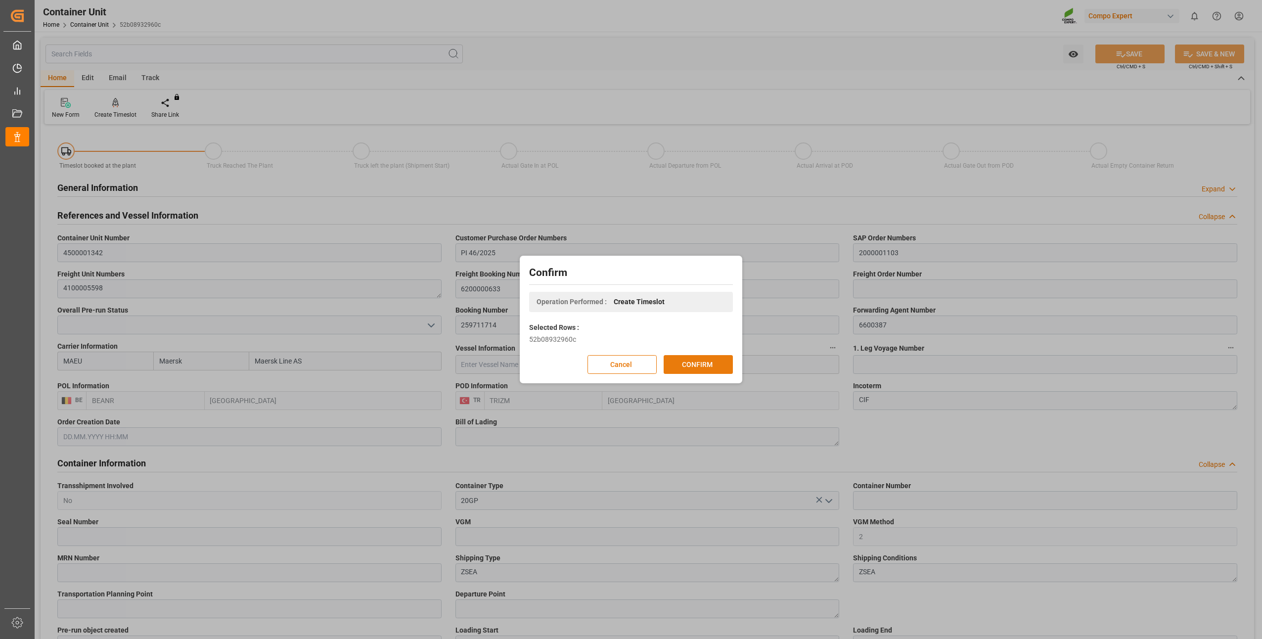
click at [700, 369] on button "CONFIRM" at bounding box center [698, 364] width 69 height 19
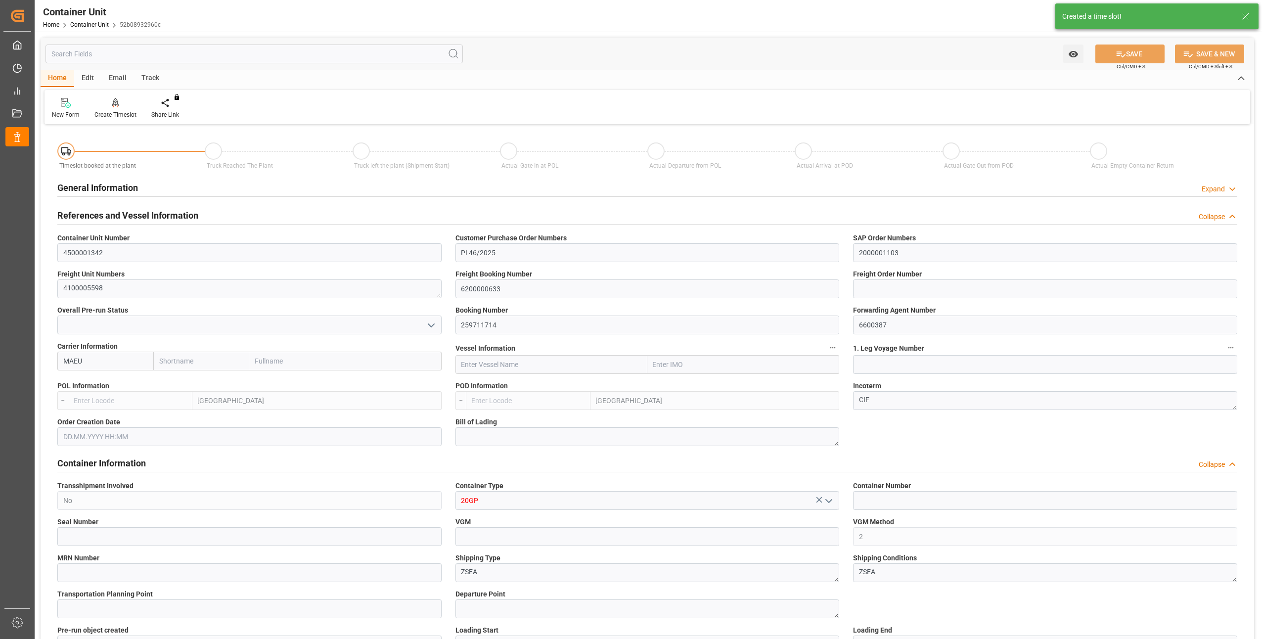
type input "Maersk"
type input "Maersk Line AS"
type input "BEANR"
type input "TRIZM"
type input "7"
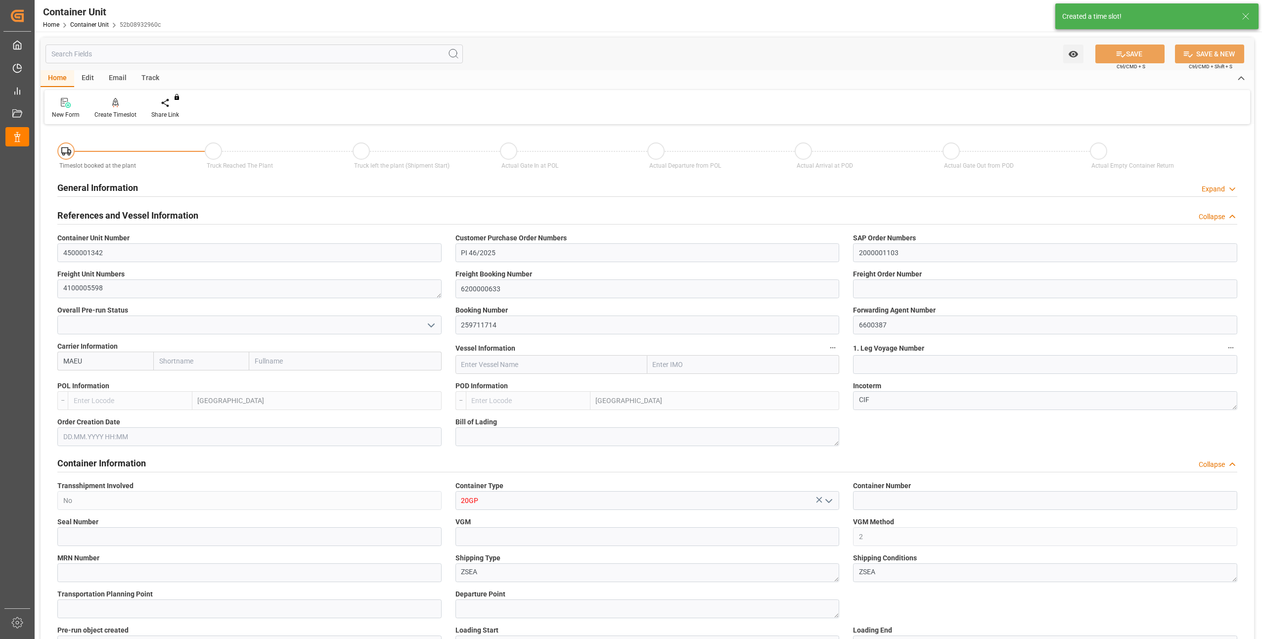
type input "0"
type input "8"
type input "0"
type input "10749.9"
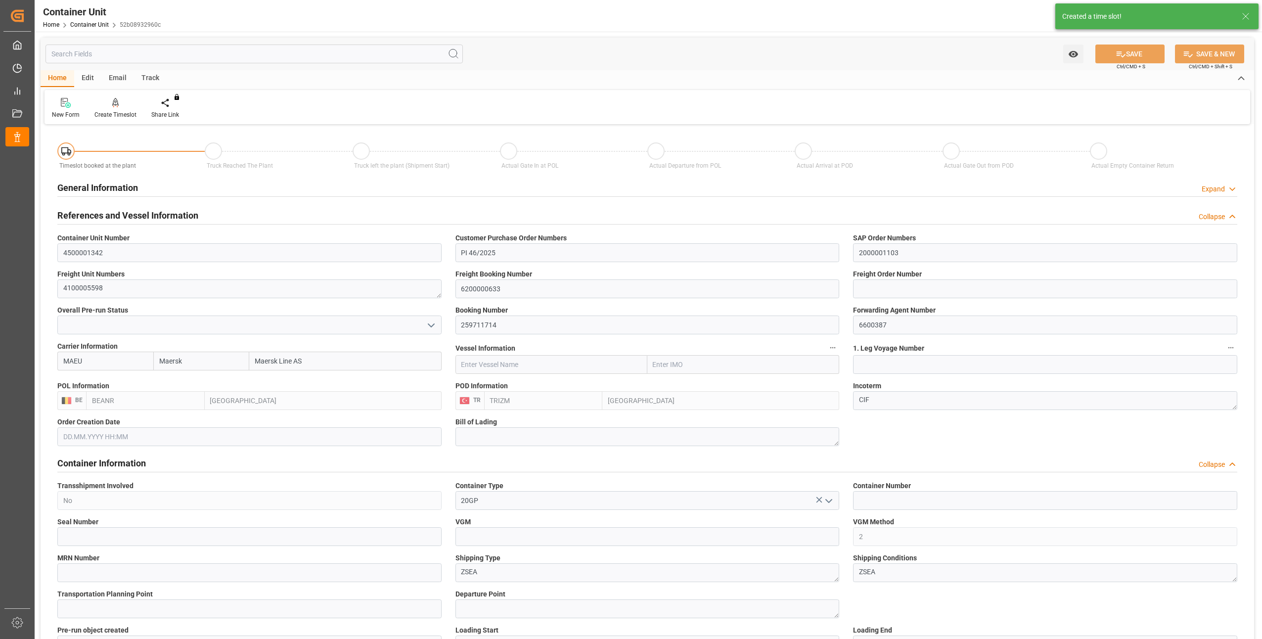
type input "15.10.2025"
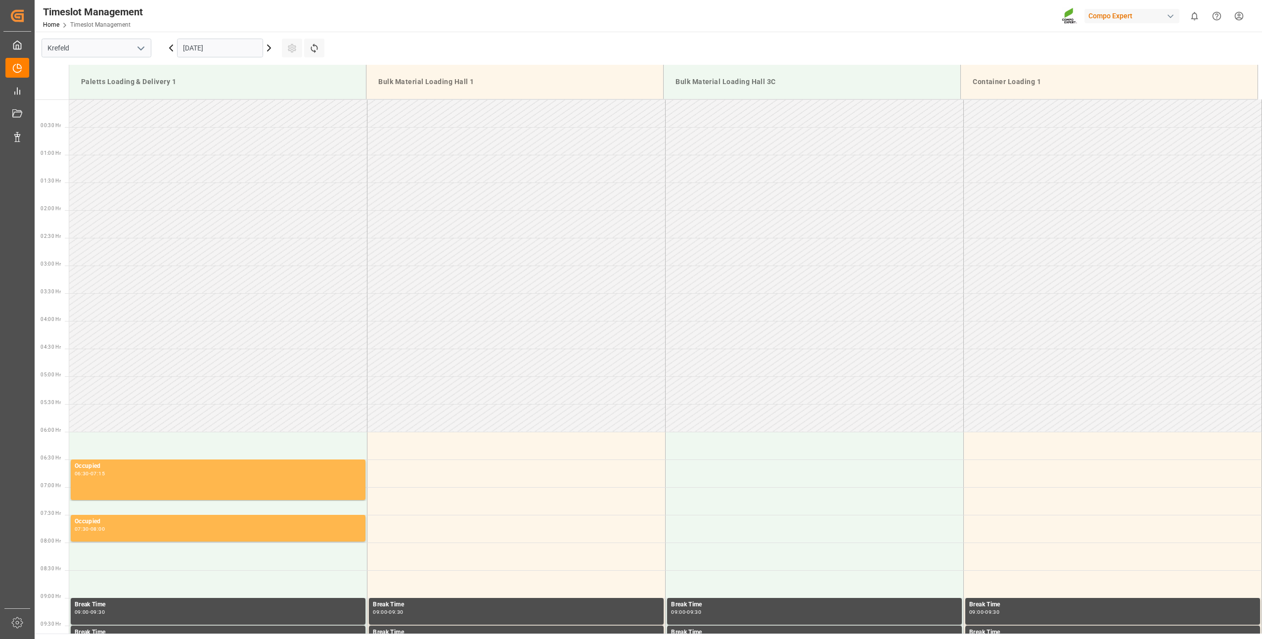
scroll to position [714, 0]
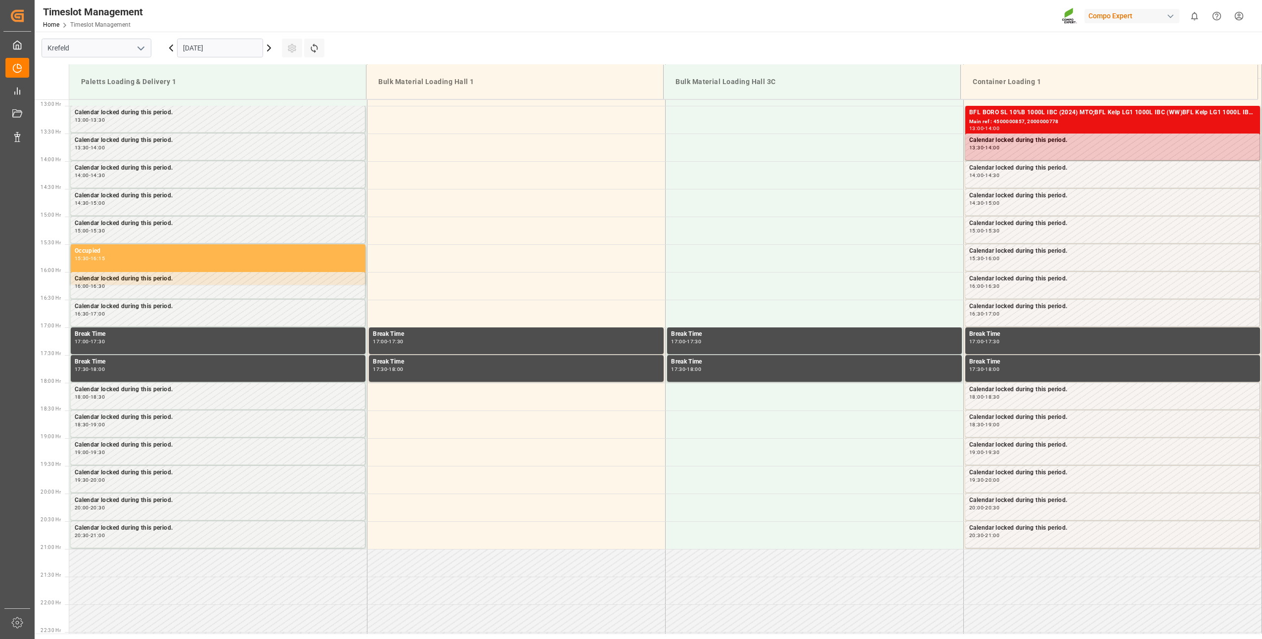
click at [230, 46] on input "[DATE]" at bounding box center [220, 48] width 86 height 19
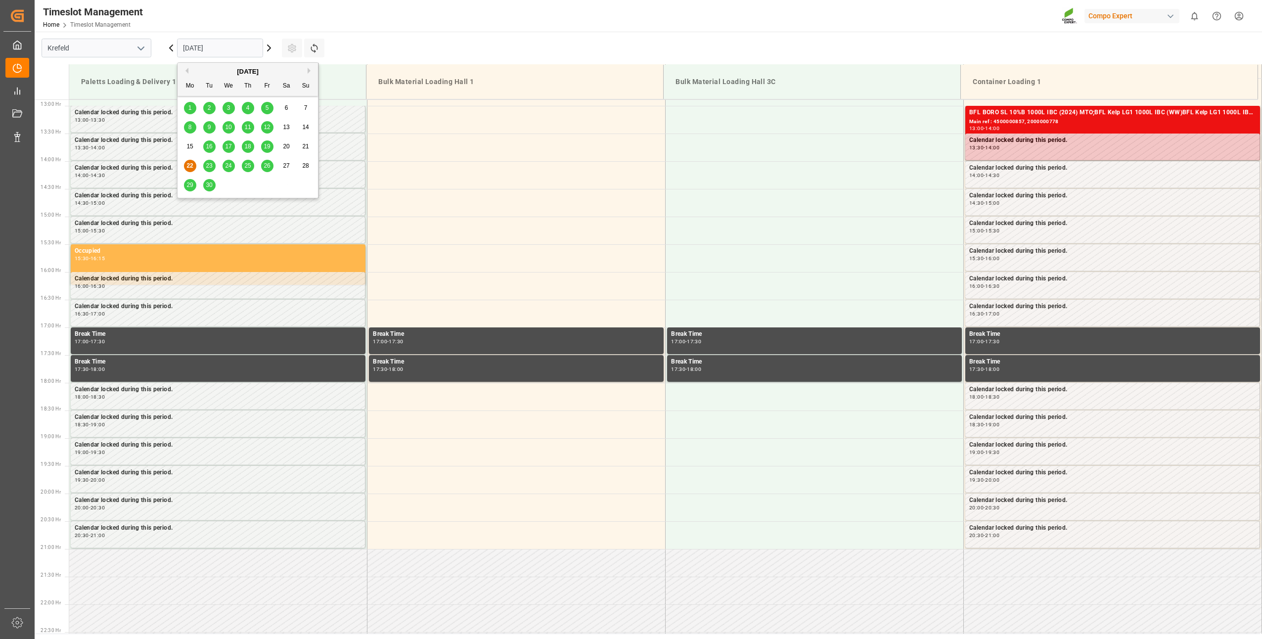
click at [307, 70] on div "[DATE]" at bounding box center [248, 72] width 140 height 10
click at [307, 68] on div "[DATE]" at bounding box center [248, 72] width 140 height 10
click at [190, 146] on span "15" at bounding box center [190, 146] width 6 height 7
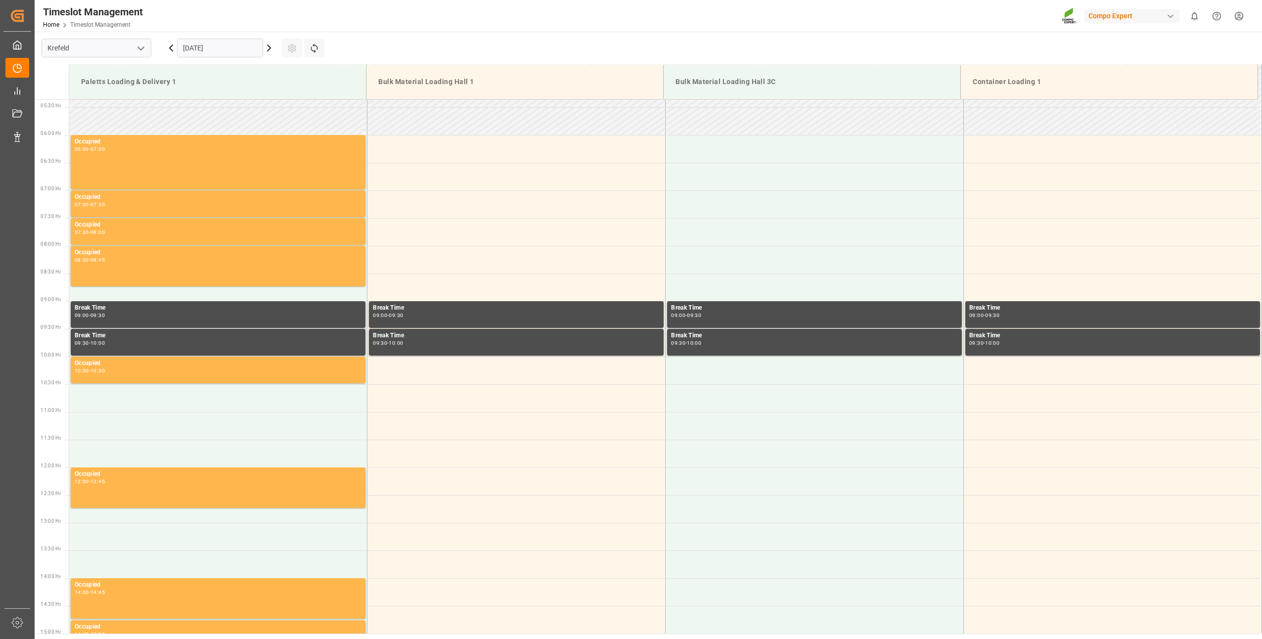
scroll to position [346, 0]
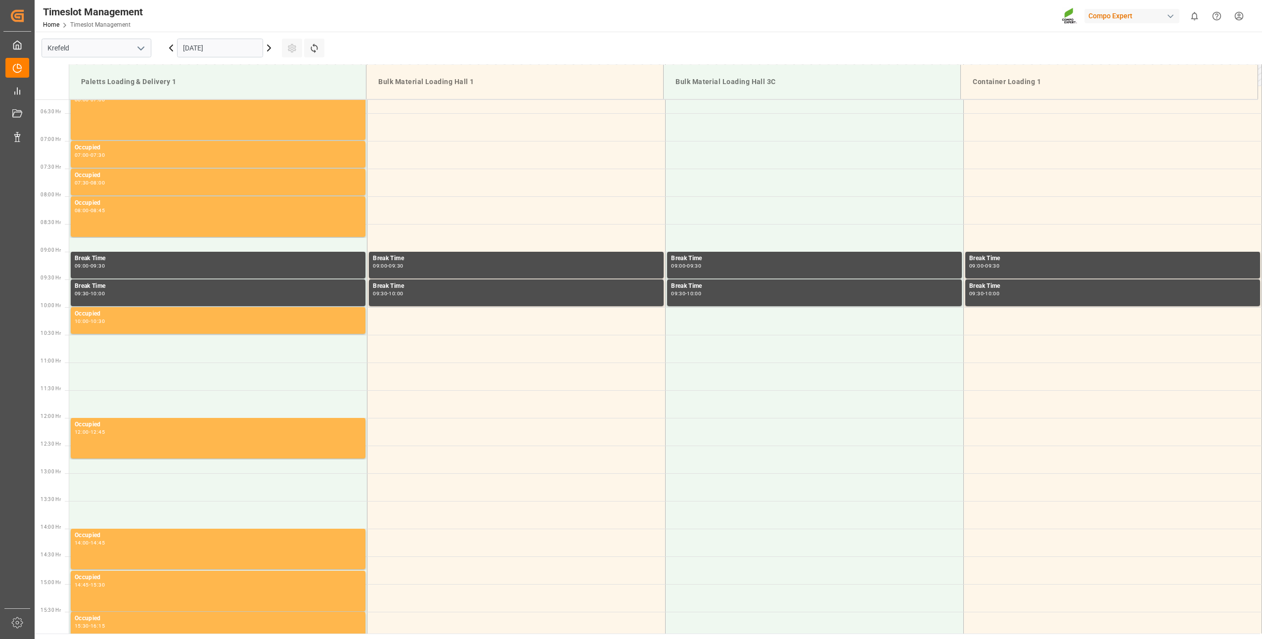
click at [270, 51] on icon at bounding box center [269, 48] width 12 height 12
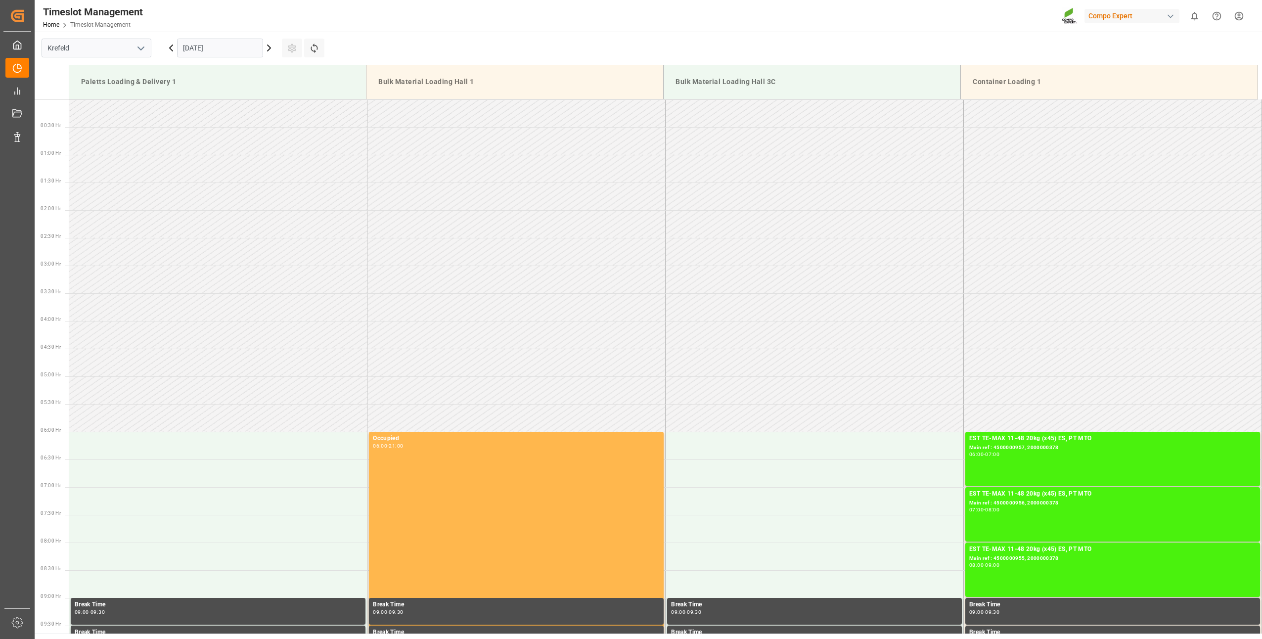
scroll to position [714, 0]
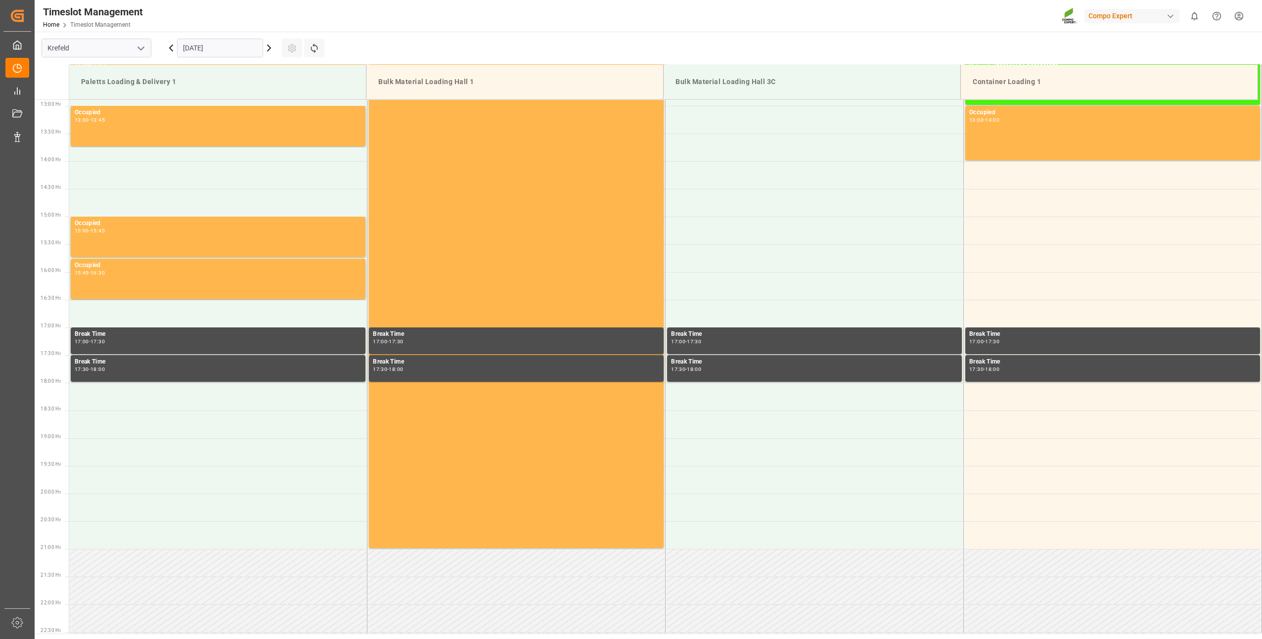
click at [217, 48] on input "16.09.2025" at bounding box center [220, 48] width 86 height 19
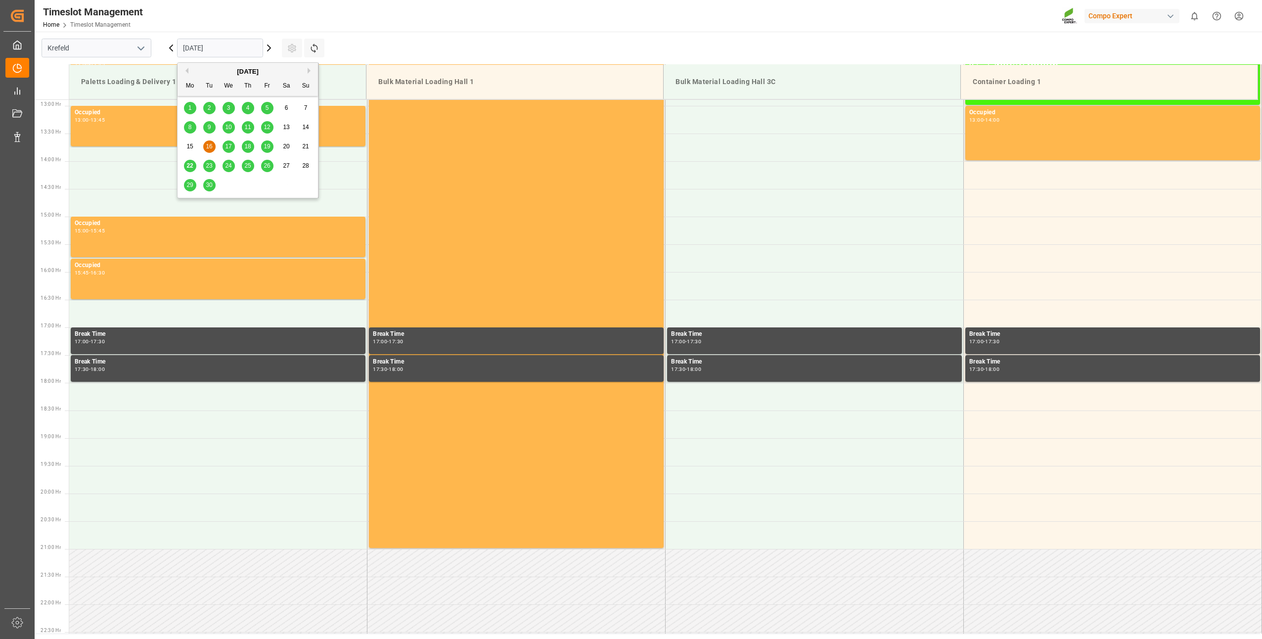
click at [308, 71] on button "Next Month" at bounding box center [311, 71] width 6 height 6
click at [229, 147] on span "15" at bounding box center [228, 146] width 6 height 7
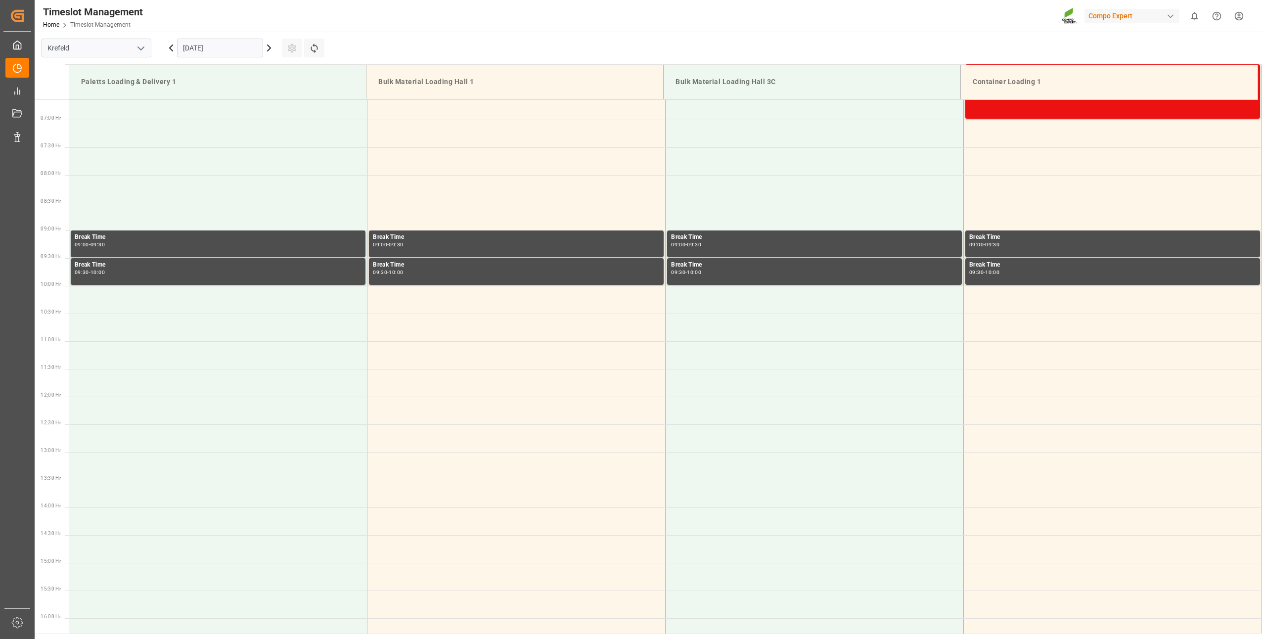
scroll to position [71, 0]
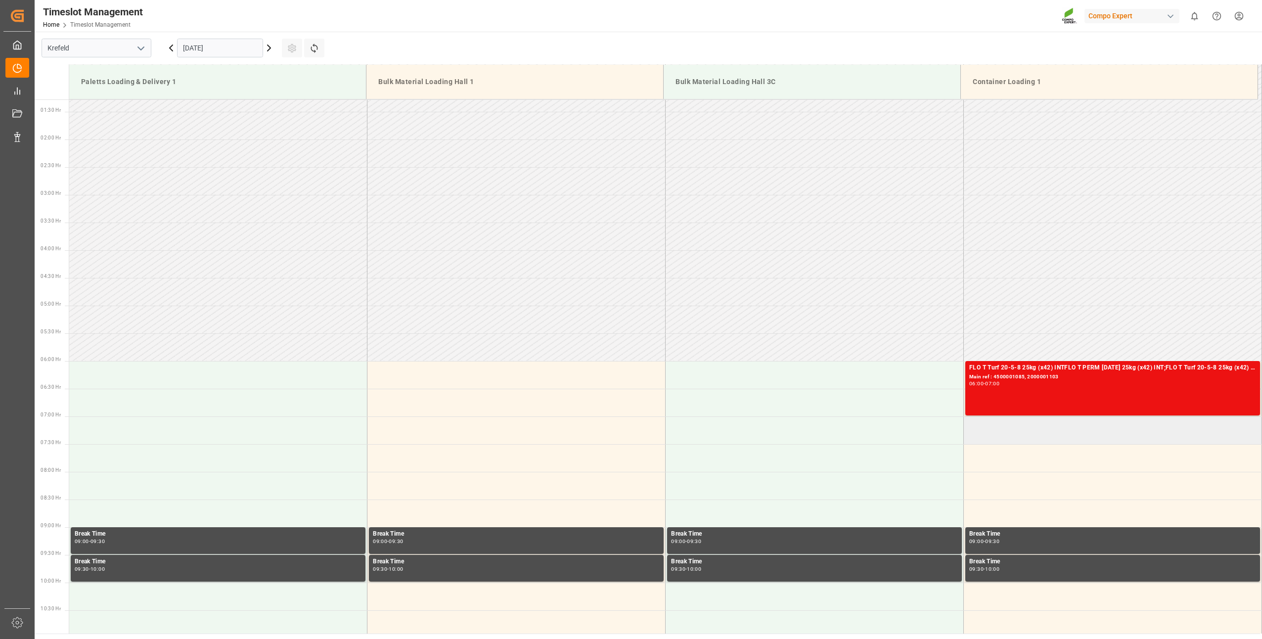
click at [981, 429] on td at bounding box center [1113, 431] width 298 height 28
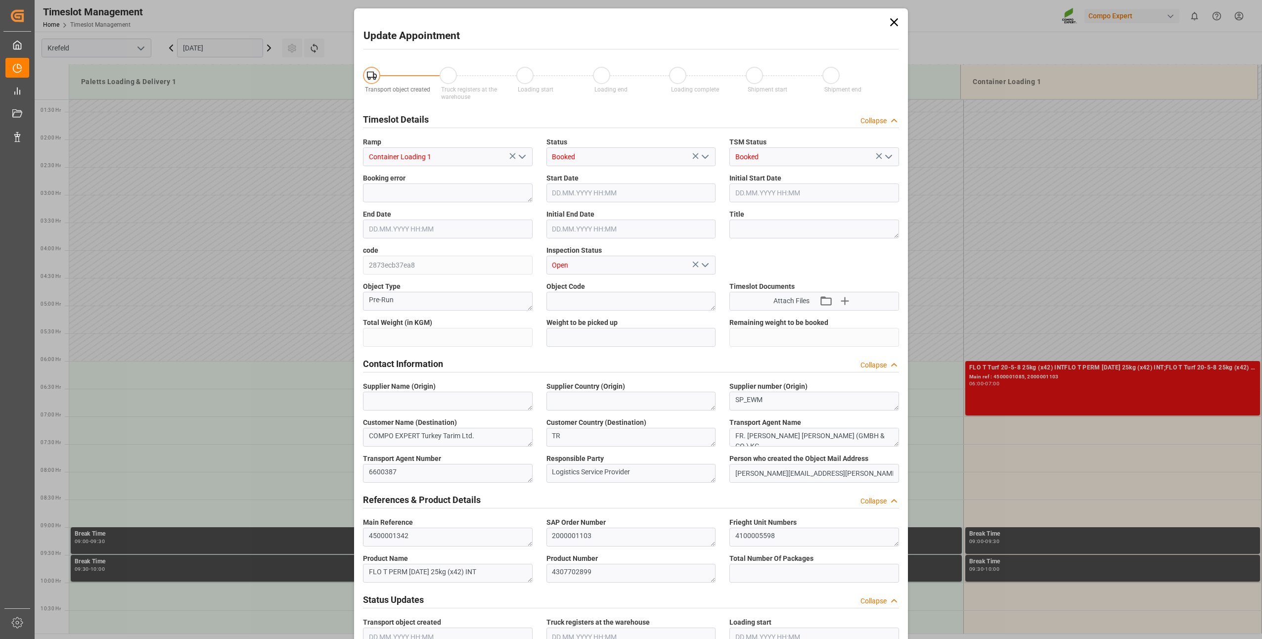
type input "10749.9"
type input "0"
type input "15.10.2025 07:00"
type input "15.10.2025 07:30"
type input "22.09.2025 11:42"
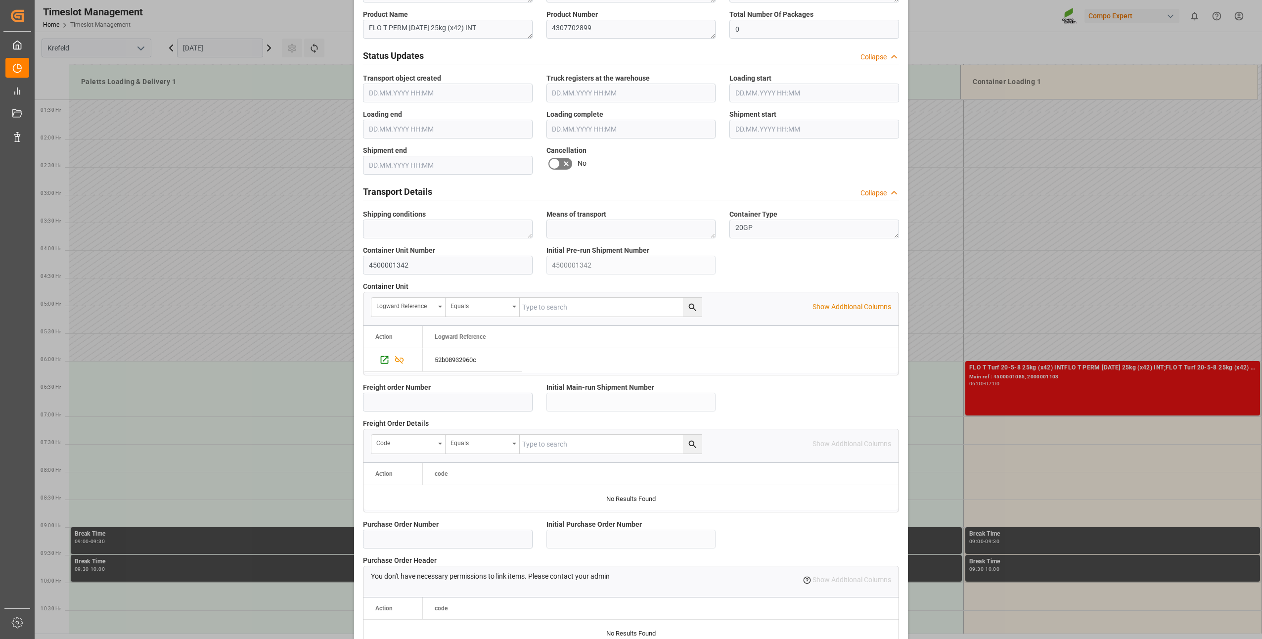
scroll to position [665, 0]
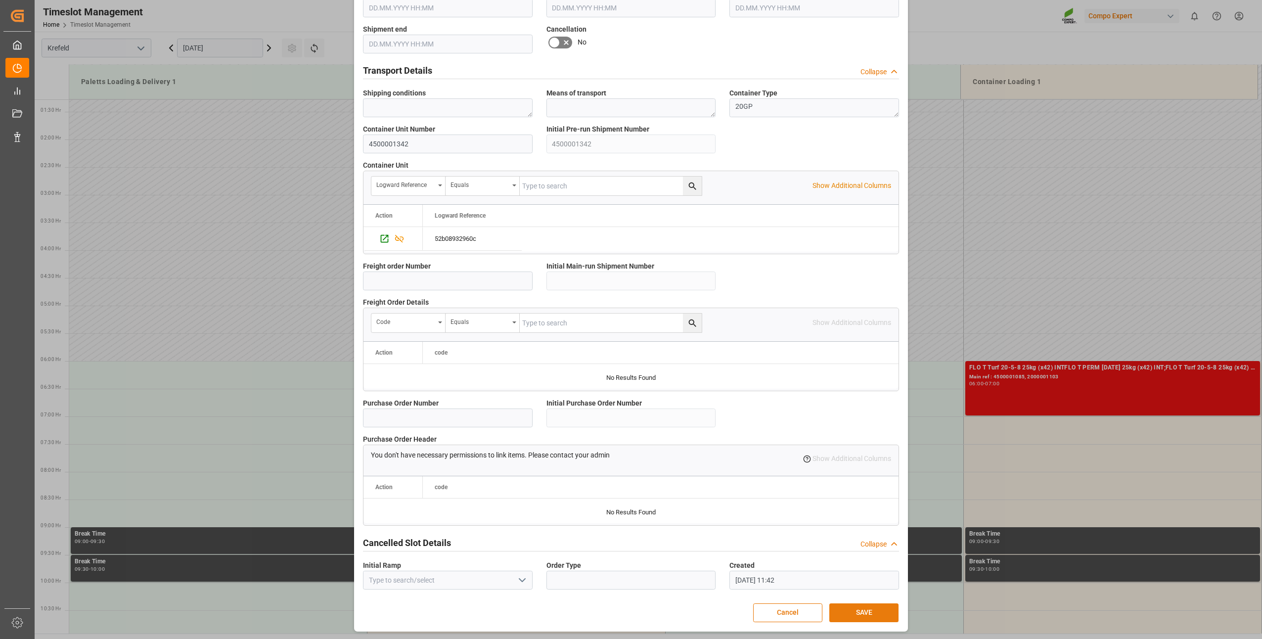
click at [835, 612] on button "SAVE" at bounding box center [864, 613] width 69 height 19
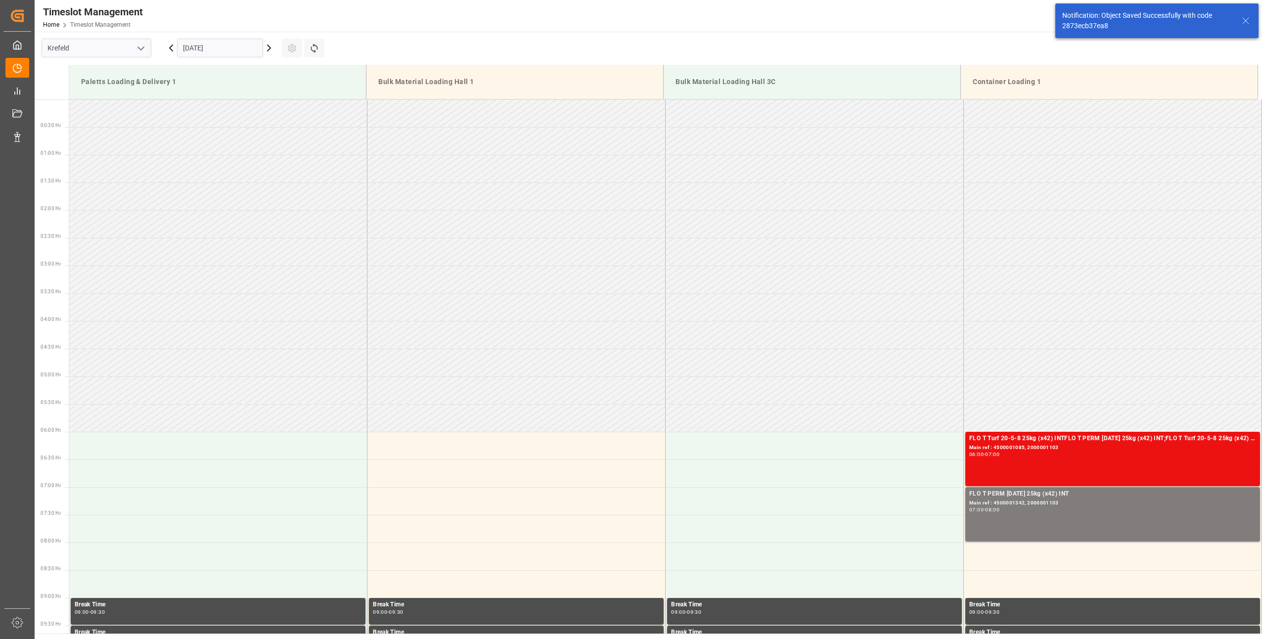
scroll to position [326, 0]
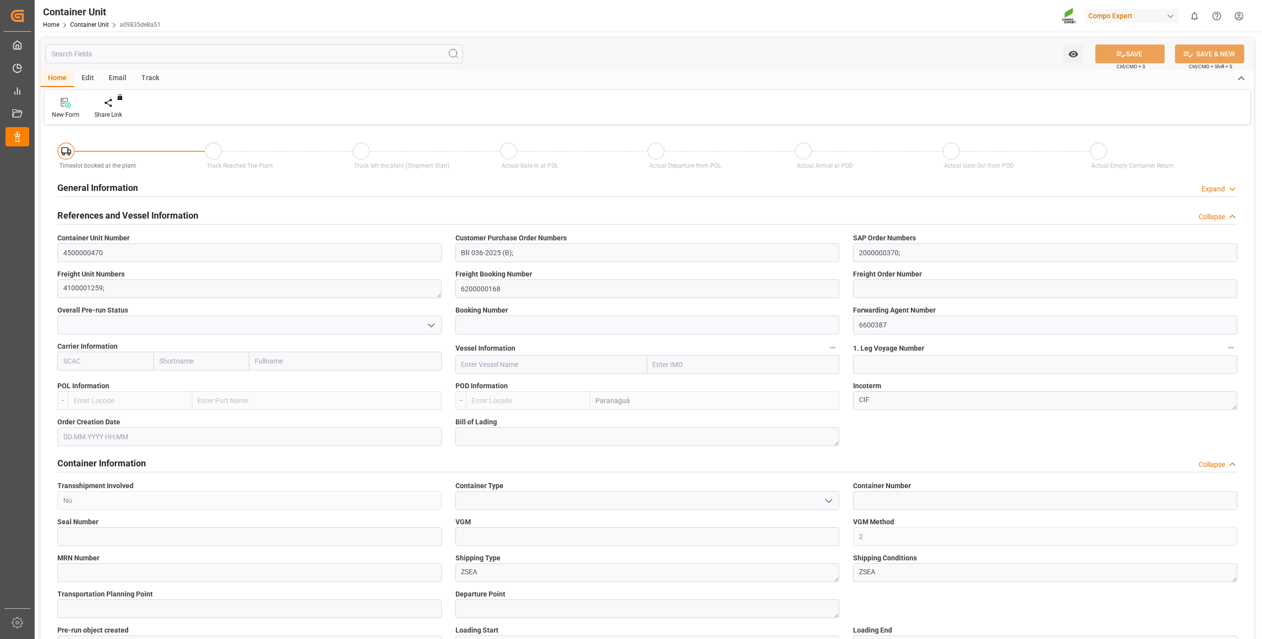
type input "BRPNG"
type input "0"
type input "39360"
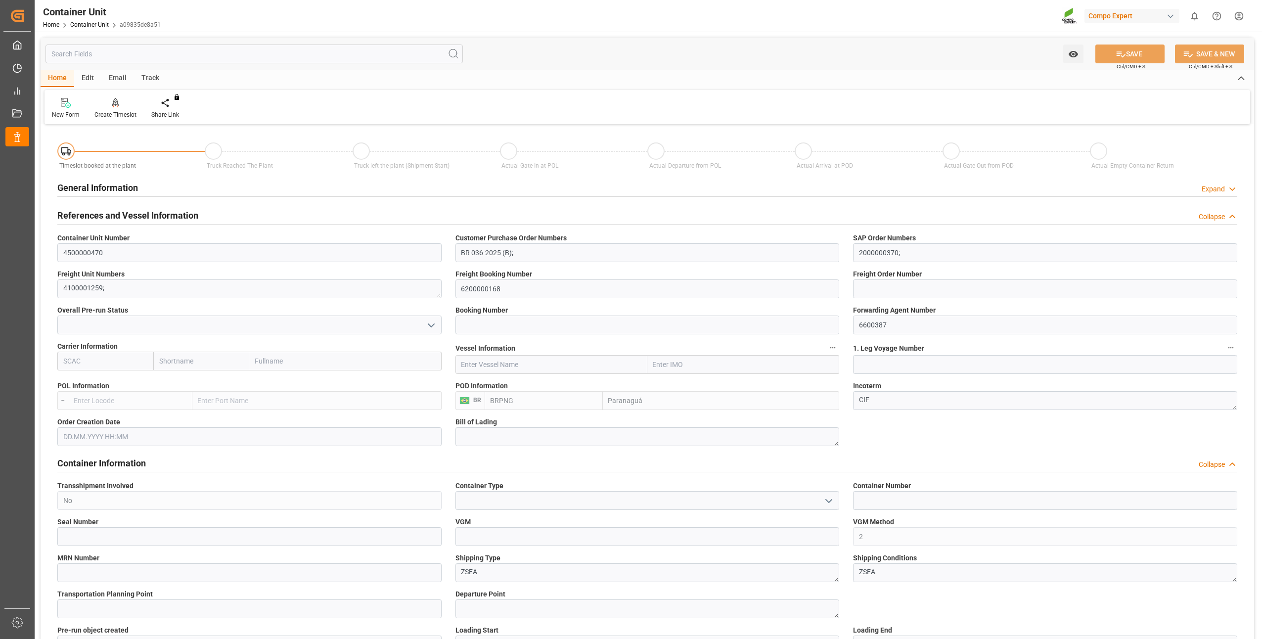
type input "23.07.2025"
click at [112, 113] on div "Create Timeslot" at bounding box center [115, 114] width 42 height 9
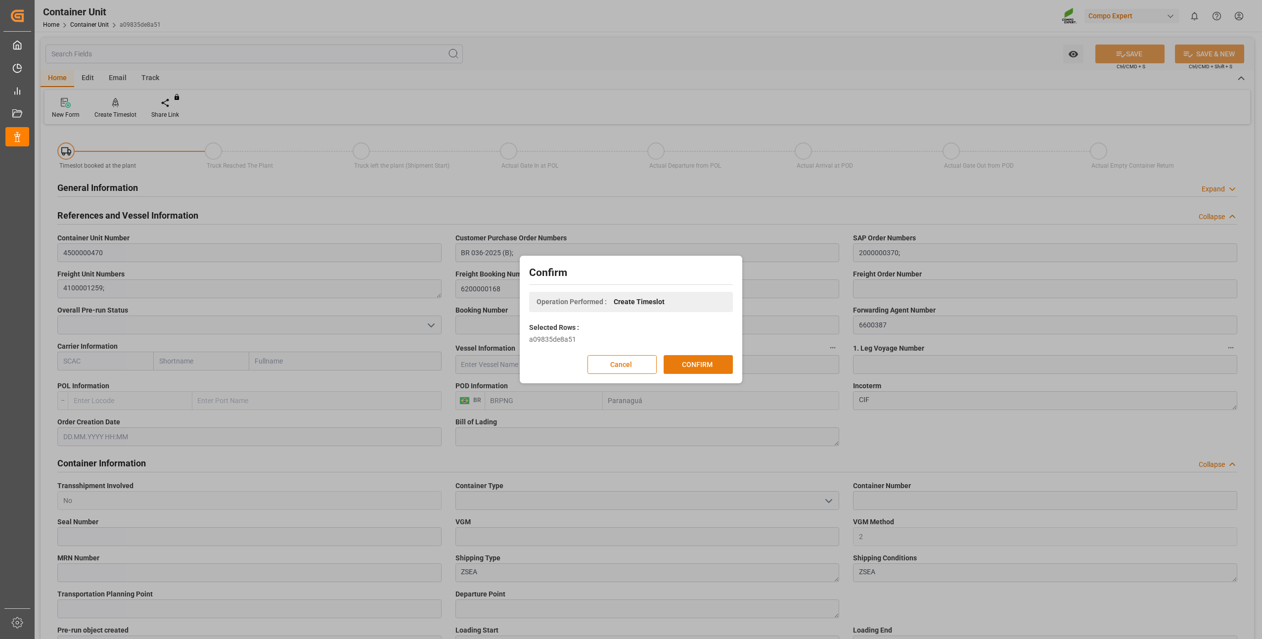
click at [704, 369] on button "CONFIRM" at bounding box center [698, 364] width 69 height 19
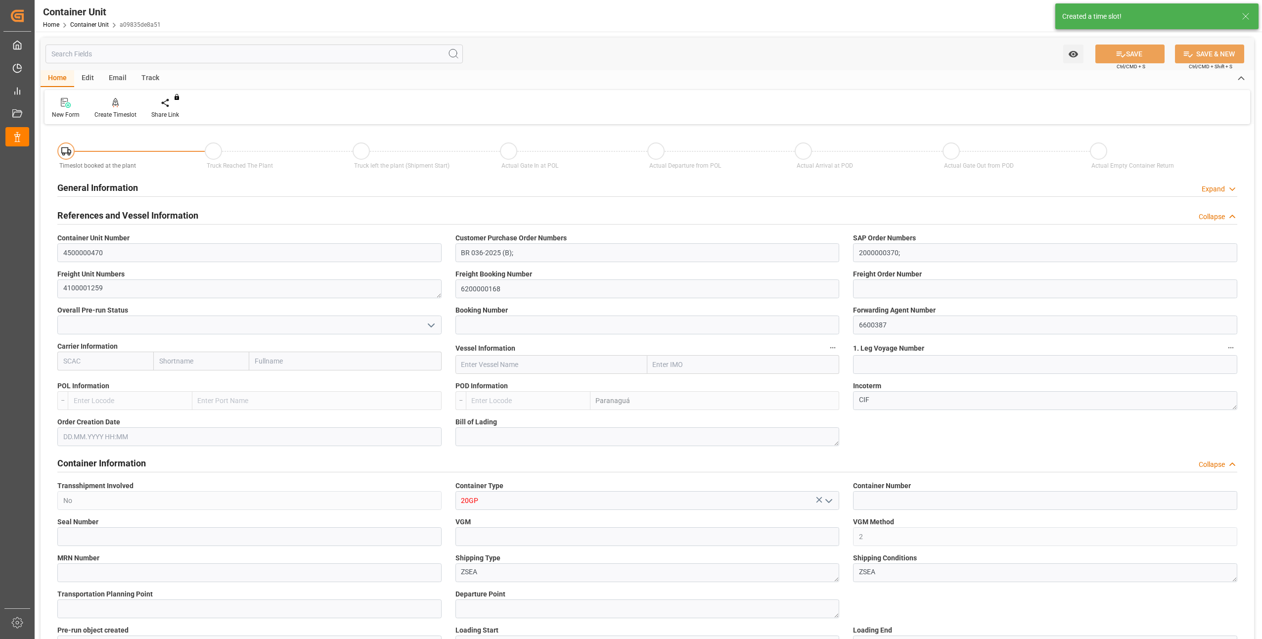
type input "BRPNG"
type input "0"
type input "39360"
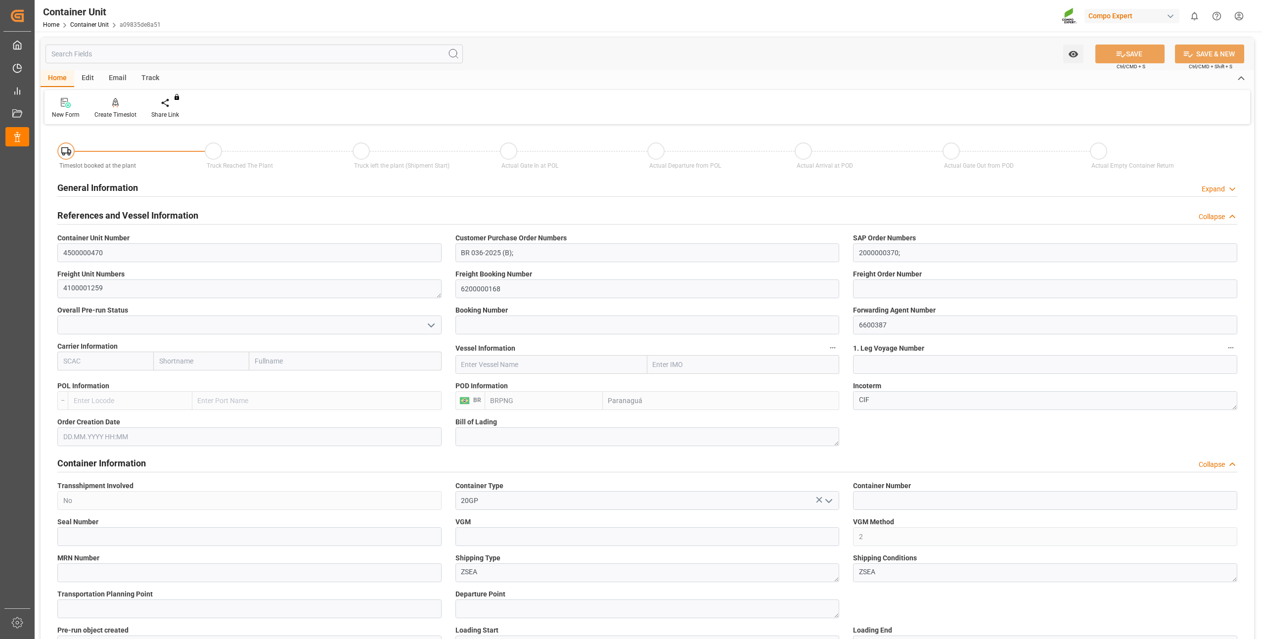
type input "23.07.2025"
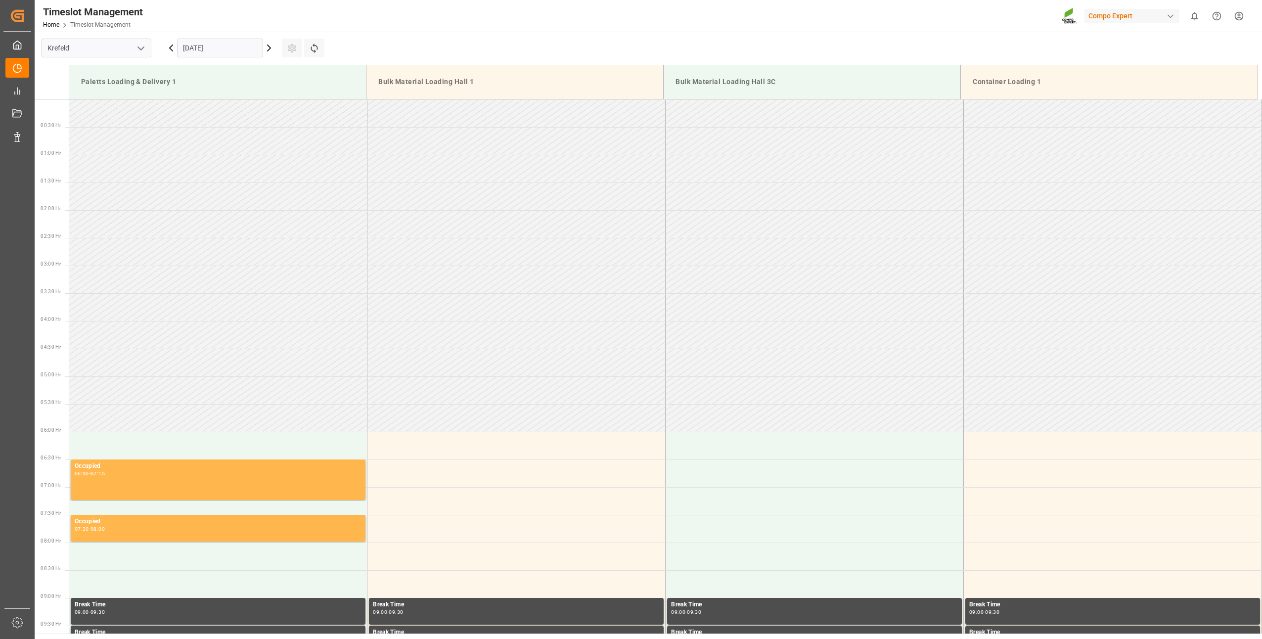
scroll to position [714, 0]
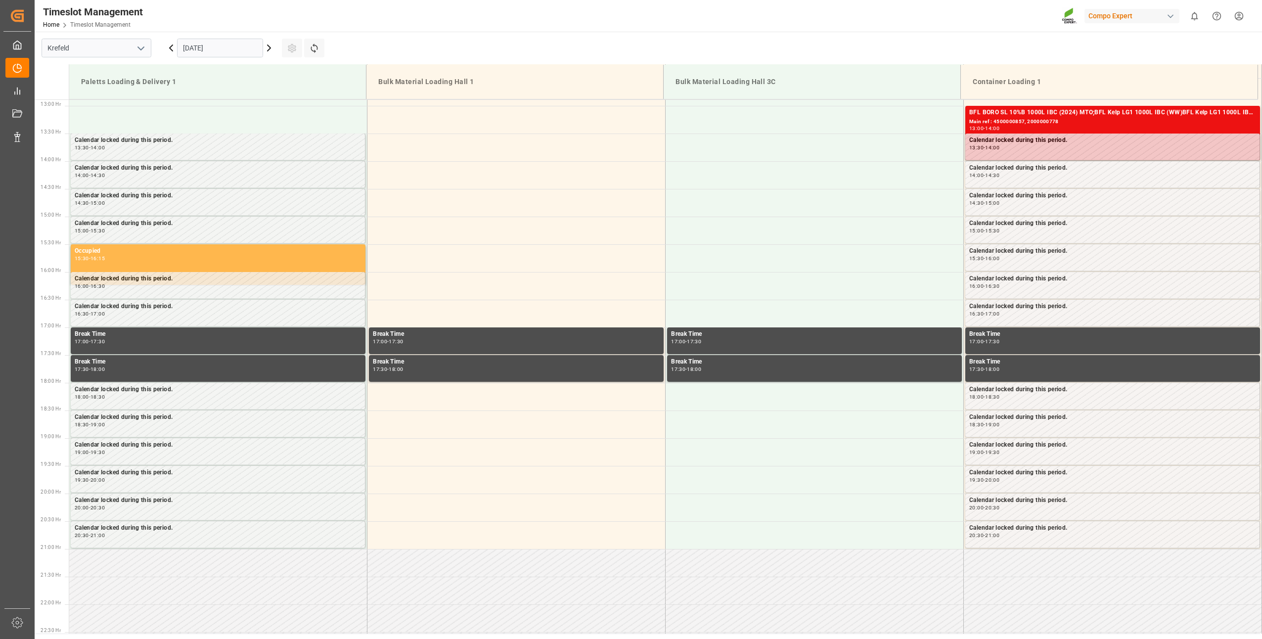
click at [224, 50] on input "[DATE]" at bounding box center [220, 48] width 86 height 19
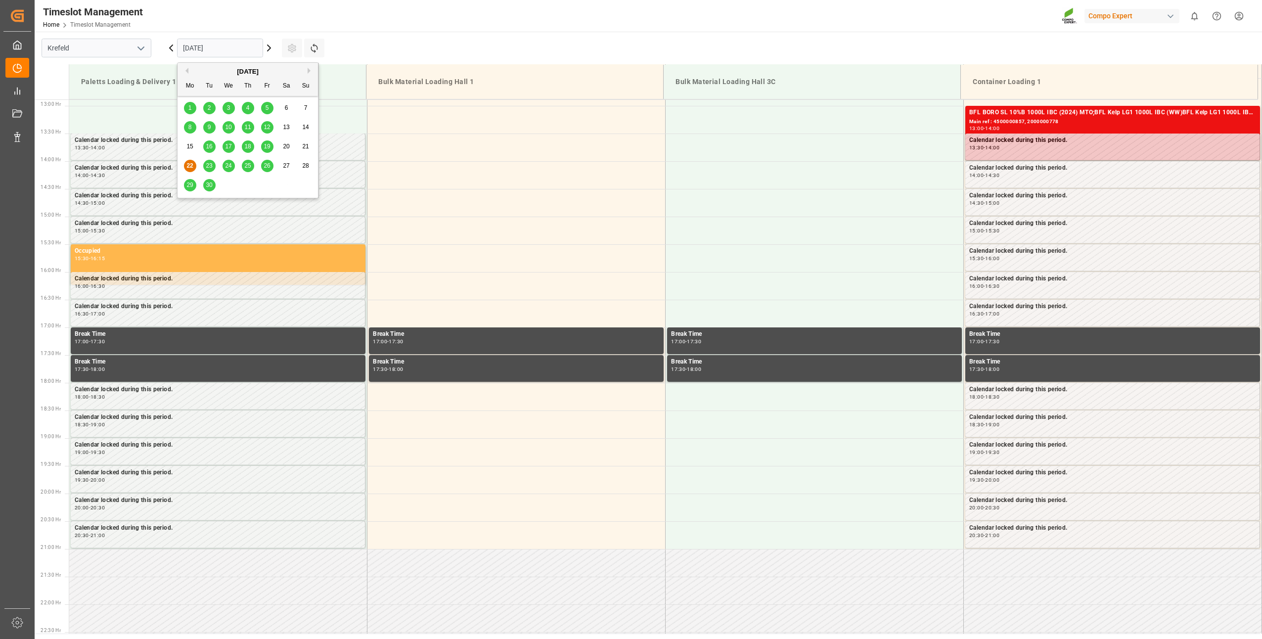
click at [309, 72] on button "Next Month" at bounding box center [311, 71] width 6 height 6
click at [189, 146] on span "13" at bounding box center [190, 146] width 6 height 7
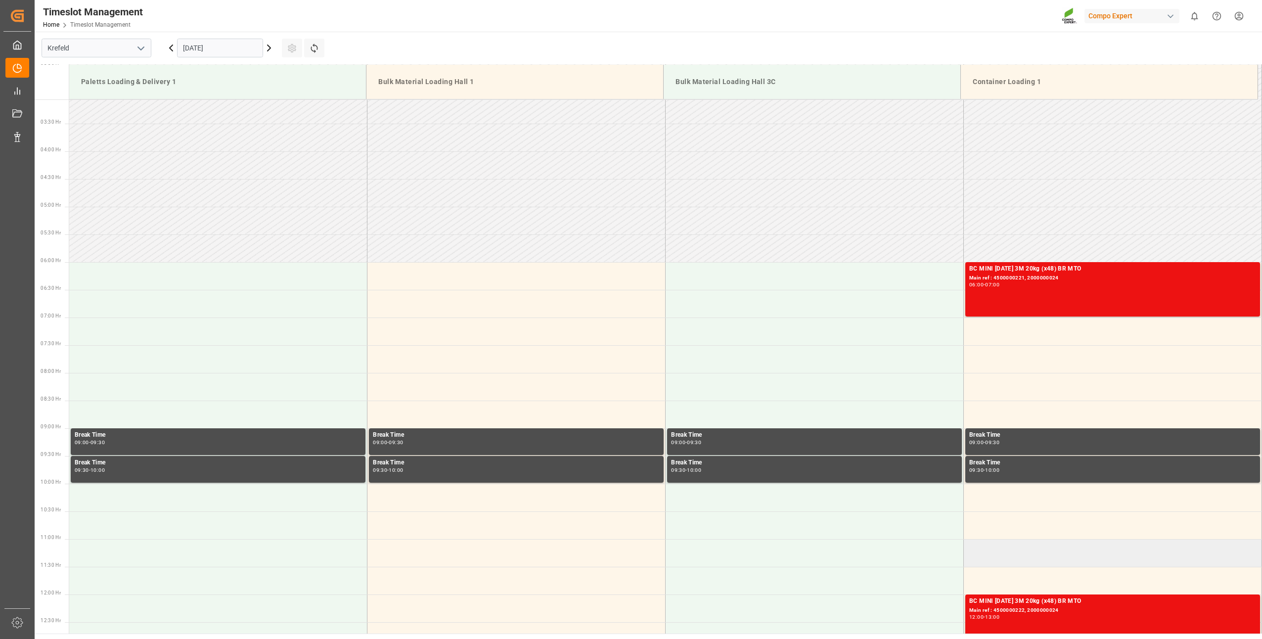
scroll to position [120, 0]
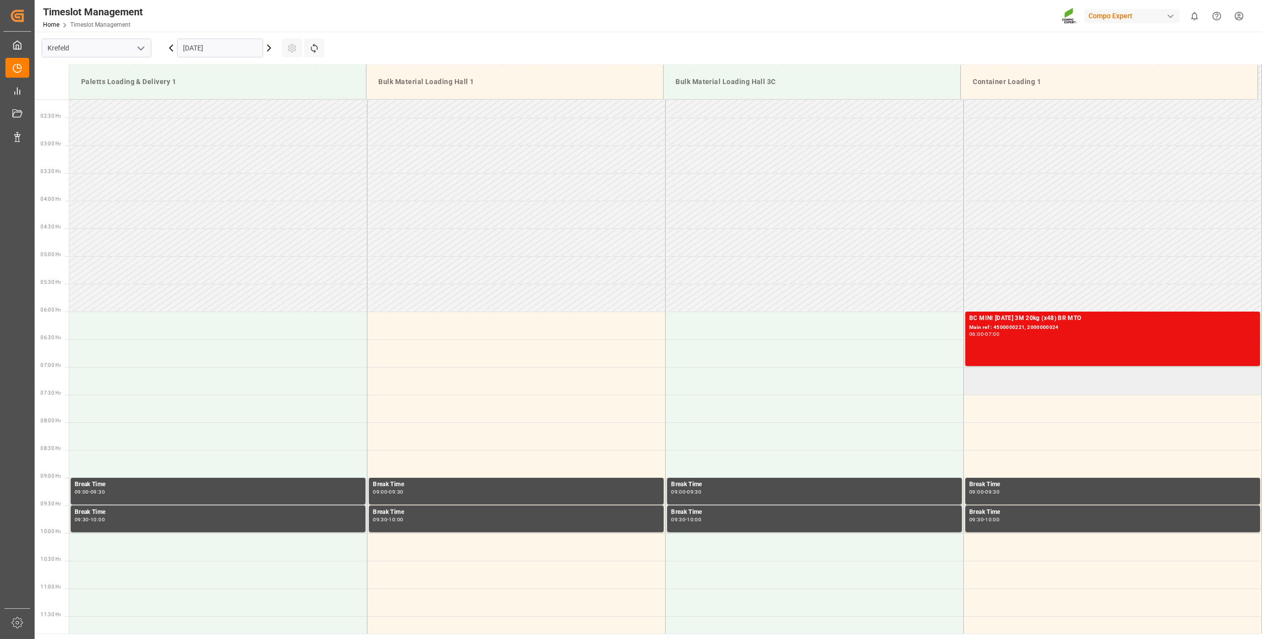
click at [975, 379] on td at bounding box center [1113, 381] width 298 height 28
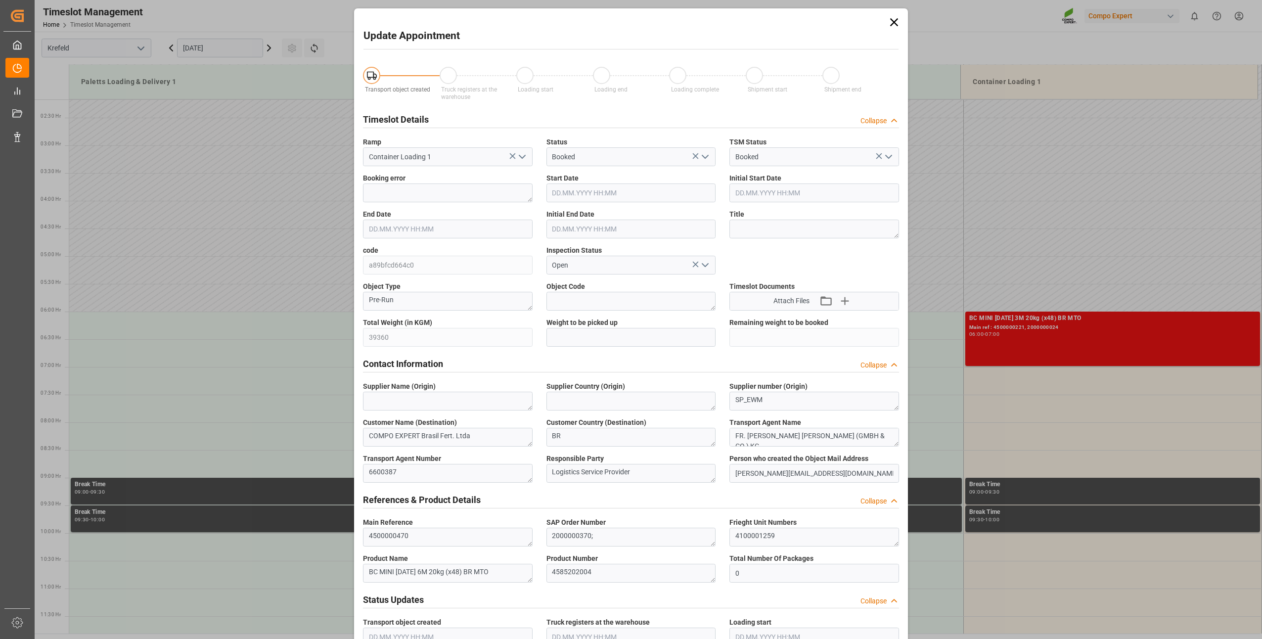
type input "39360"
type input "0"
type input "13.10.2025 07:00"
type input "13.10.2025 07:30"
type input "22.09.2025 12:07"
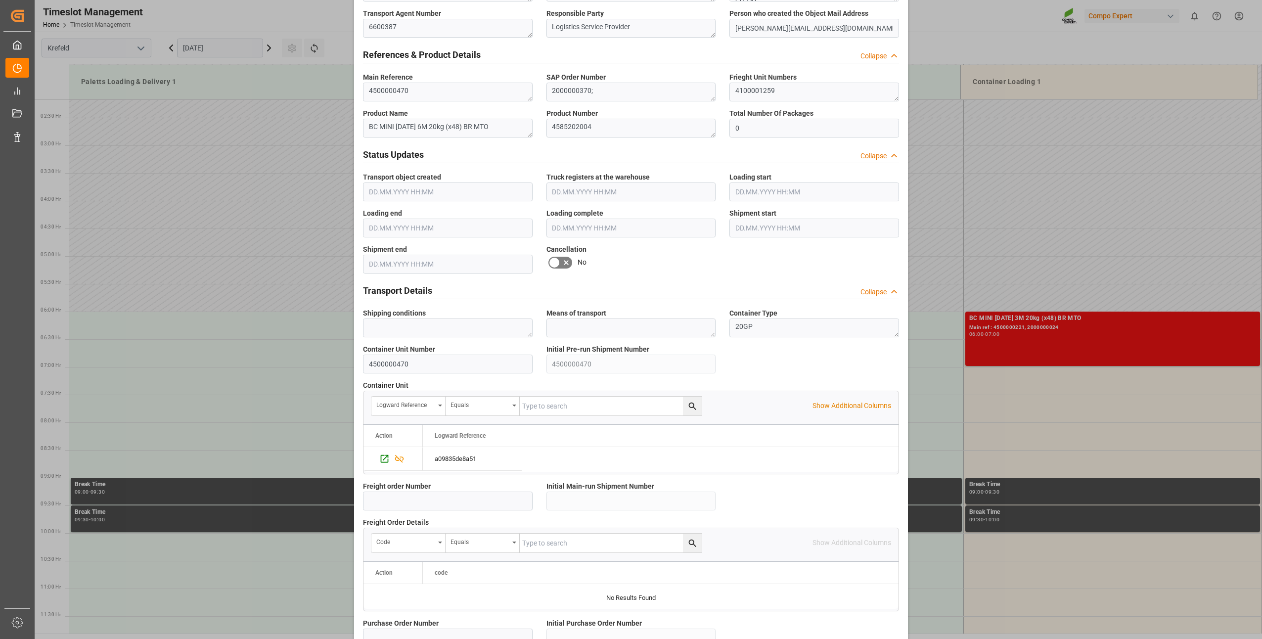
scroll to position [665, 0]
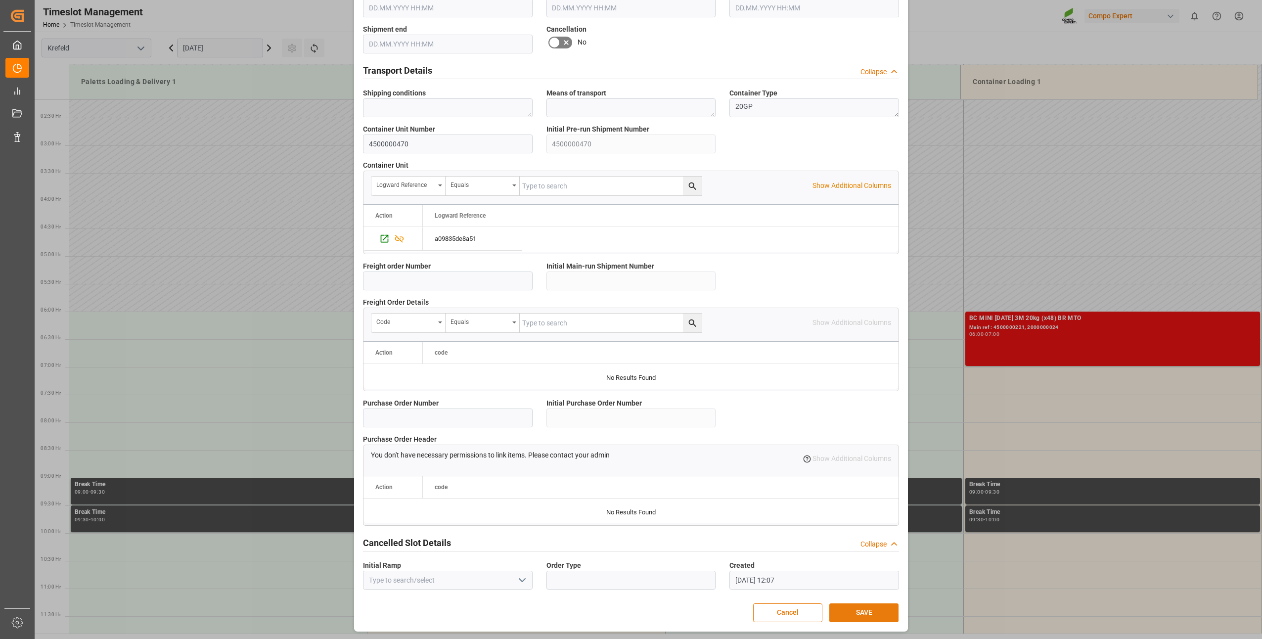
click at [850, 615] on button "SAVE" at bounding box center [864, 613] width 69 height 19
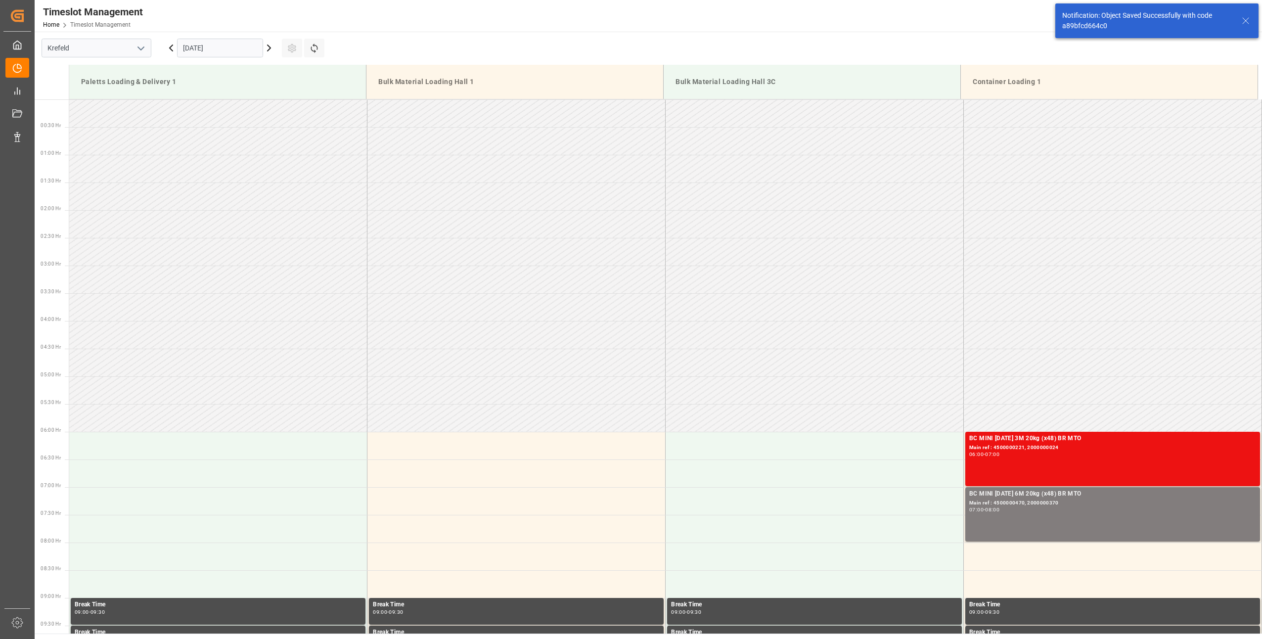
scroll to position [326, 0]
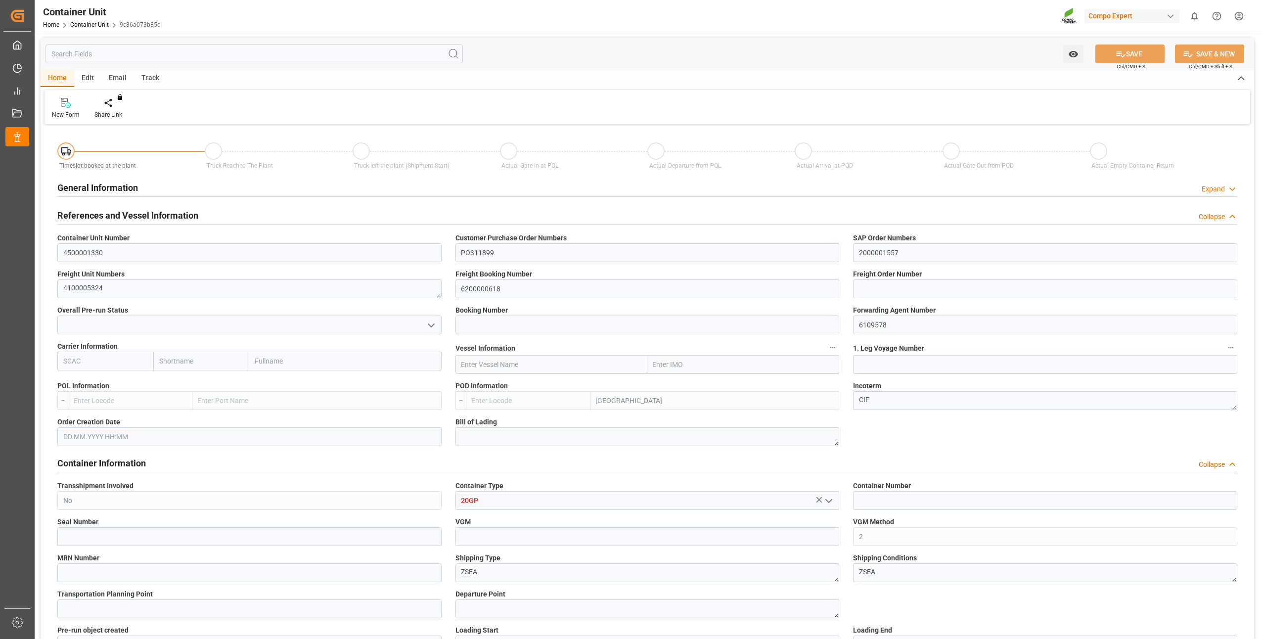
type input "NZTRG"
type input "5"
type input "0"
type input "5"
type input "0"
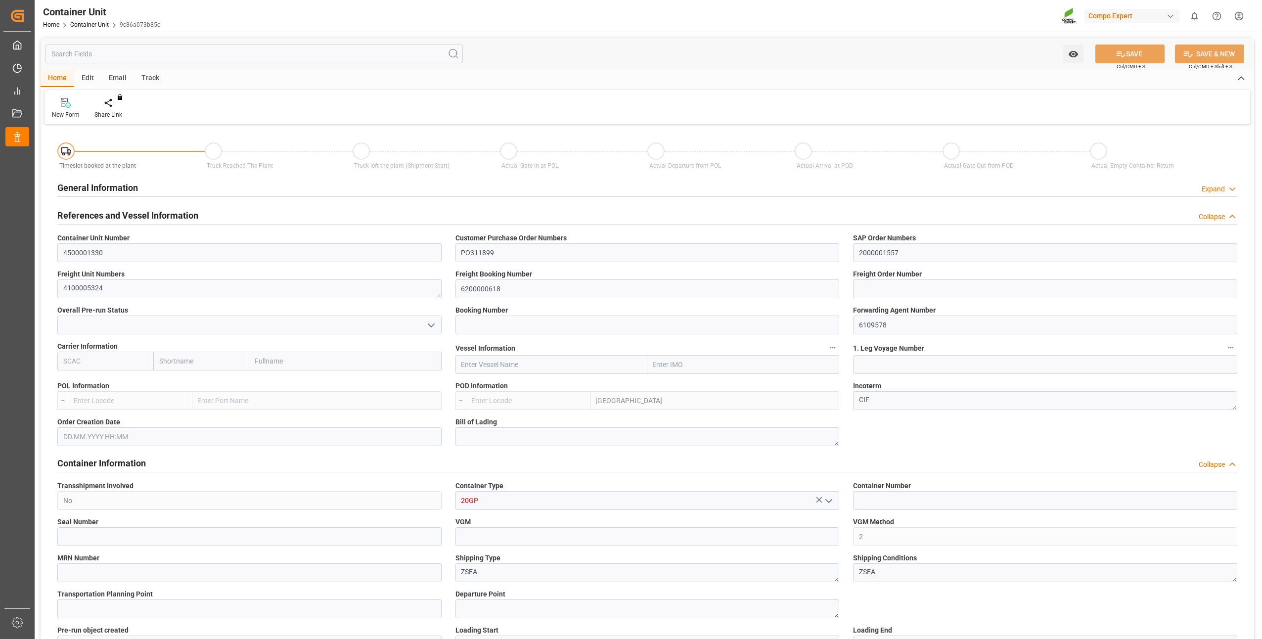
type input "0"
type input "24500"
type input "[DATE]"
click at [108, 112] on div "Create Timeslot" at bounding box center [115, 114] width 42 height 9
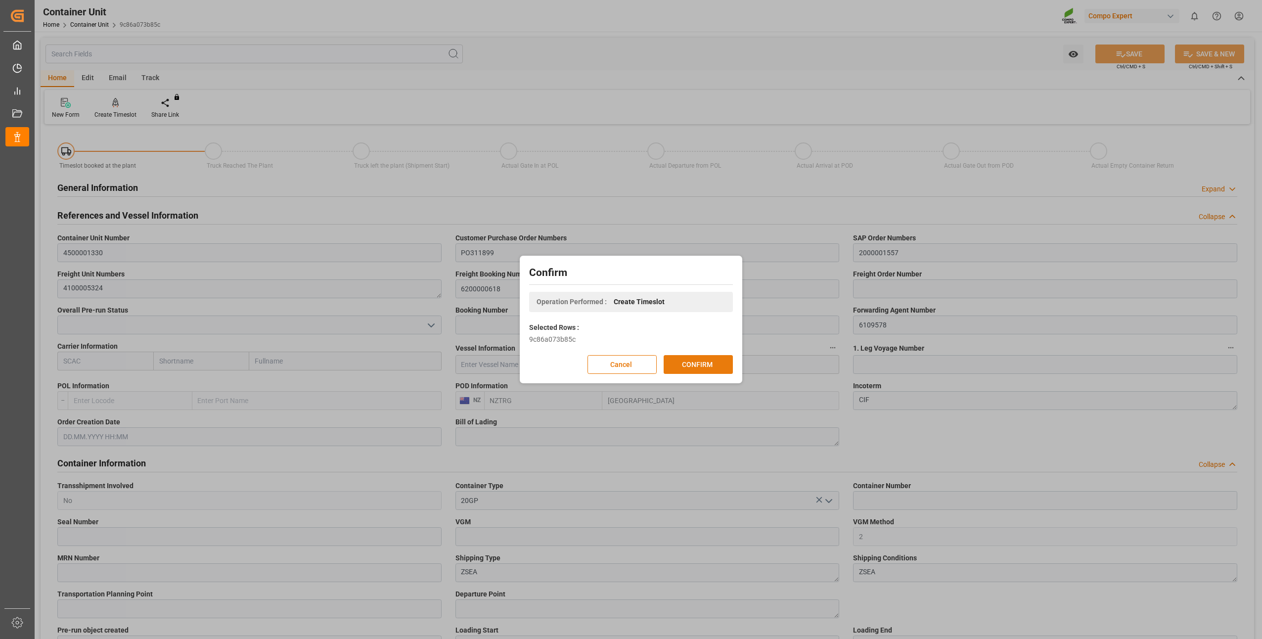
click at [674, 363] on button "CONFIRM" at bounding box center [698, 364] width 69 height 19
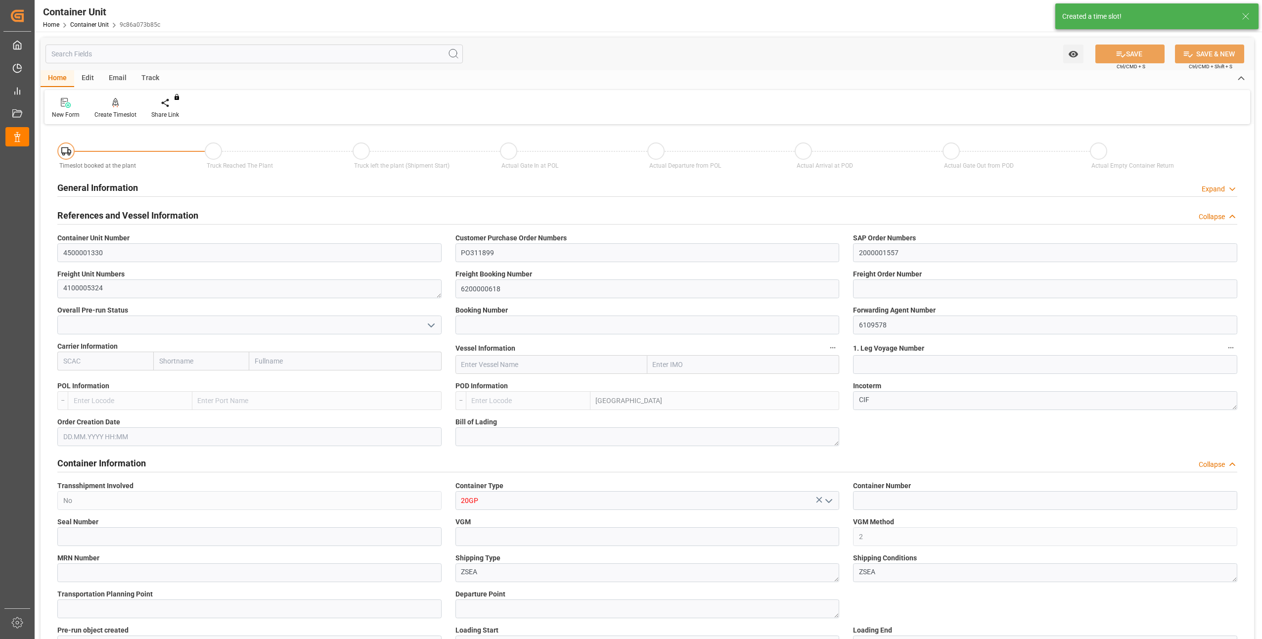
type input "NZTRG"
type input "5"
type input "0"
type input "5"
type input "0"
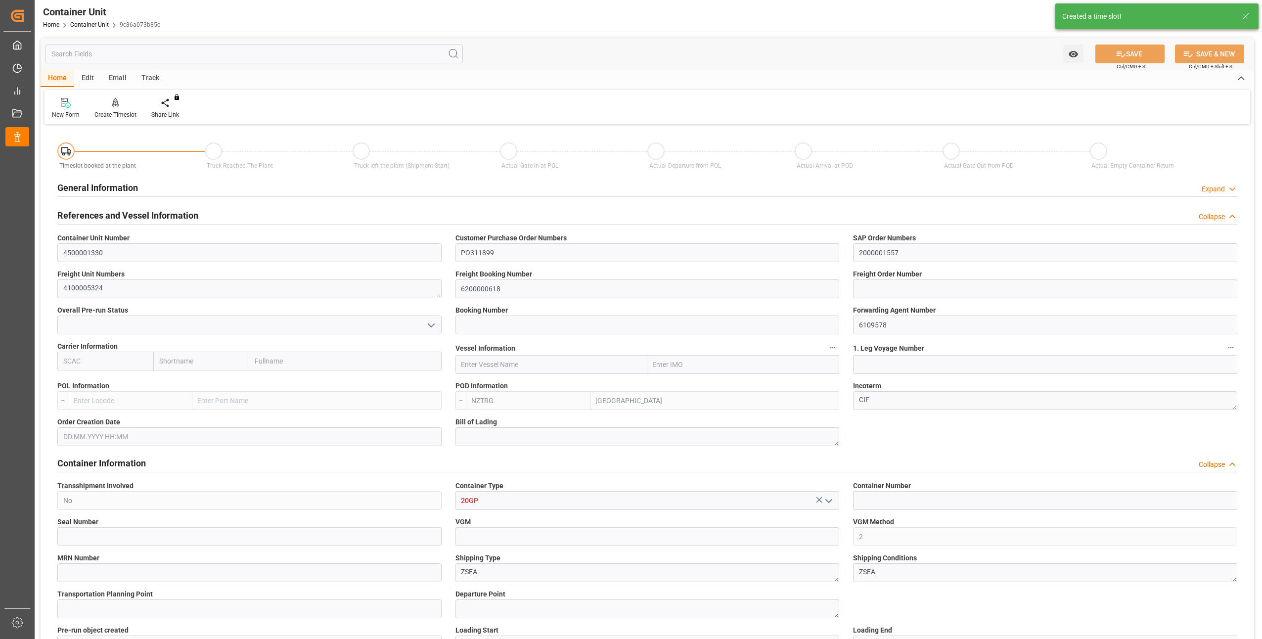
type input "0"
type input "24500"
type input "29.09.2025"
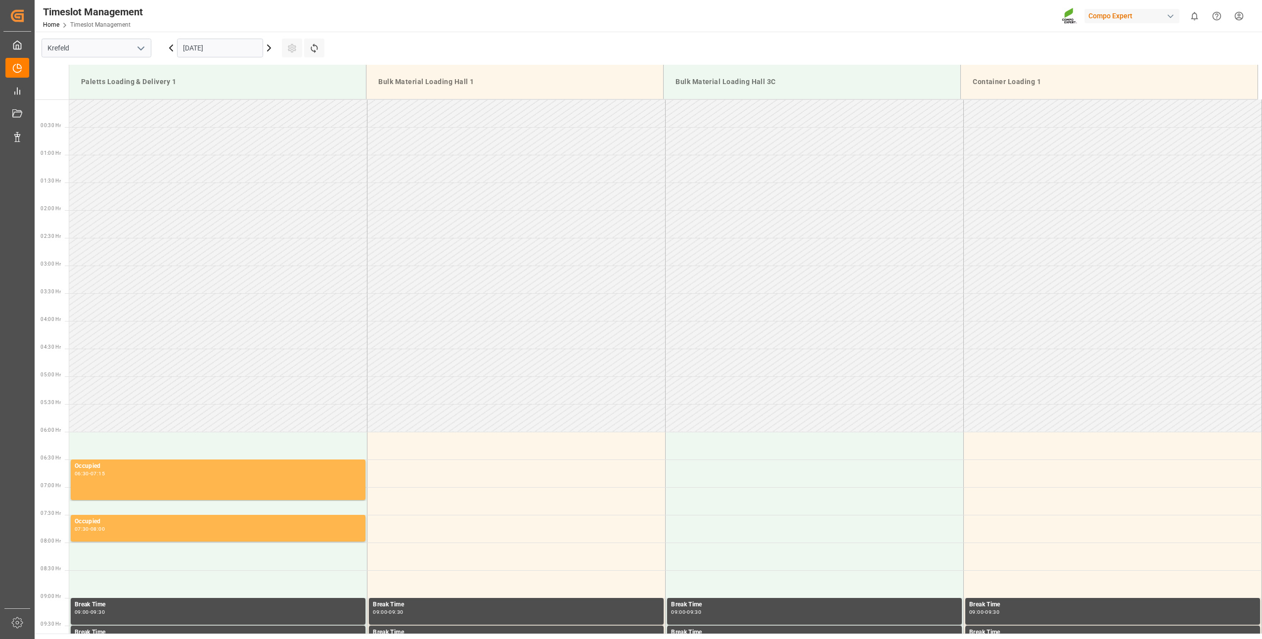
scroll to position [714, 0]
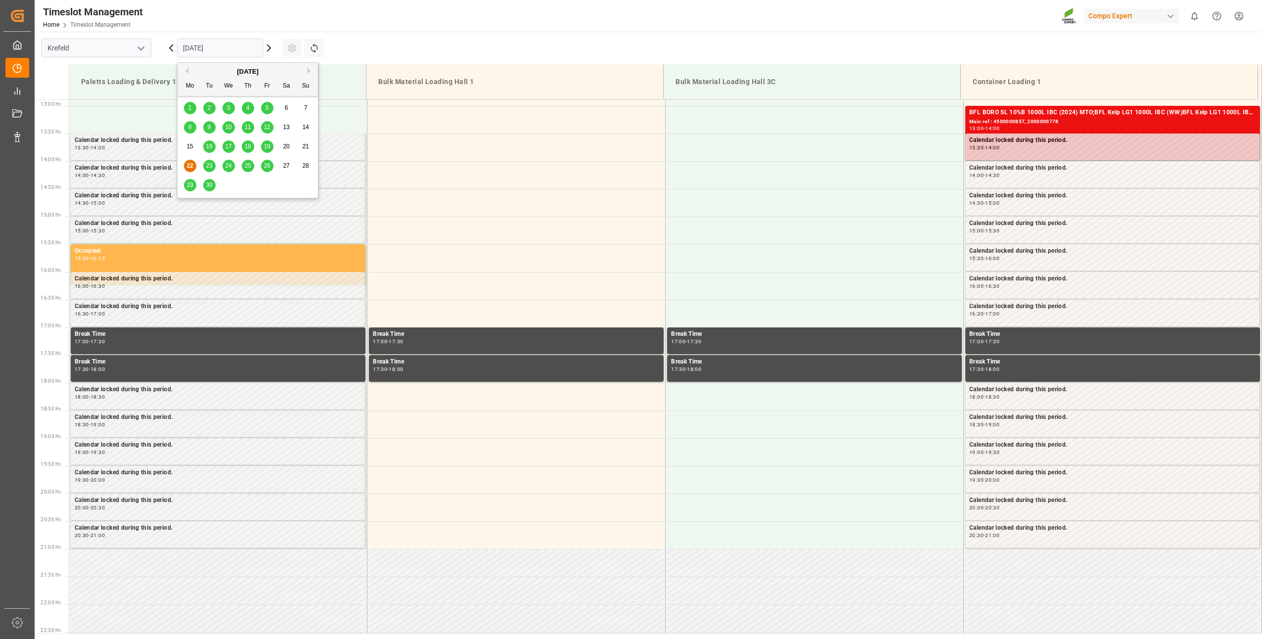
click at [210, 53] on input "[DATE]" at bounding box center [220, 48] width 86 height 19
click at [306, 71] on div "[DATE]" at bounding box center [248, 72] width 140 height 10
click at [309, 71] on button "Next Month" at bounding box center [311, 71] width 6 height 6
click at [230, 127] on span "8" at bounding box center [228, 127] width 3 height 7
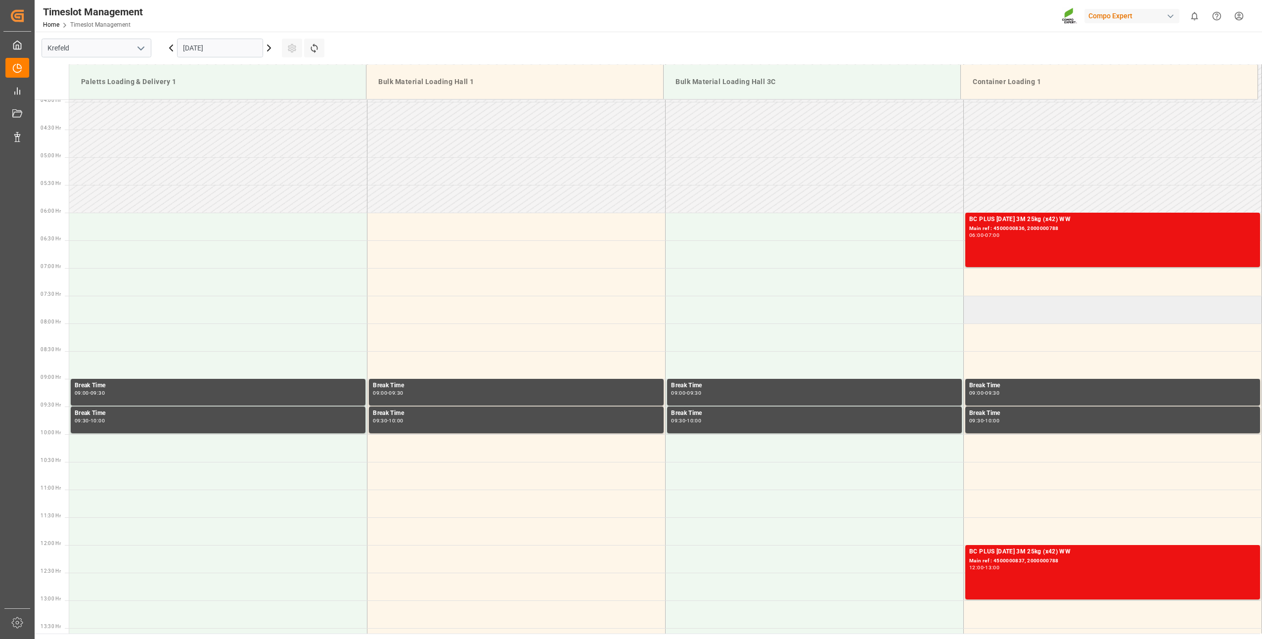
scroll to position [170, 0]
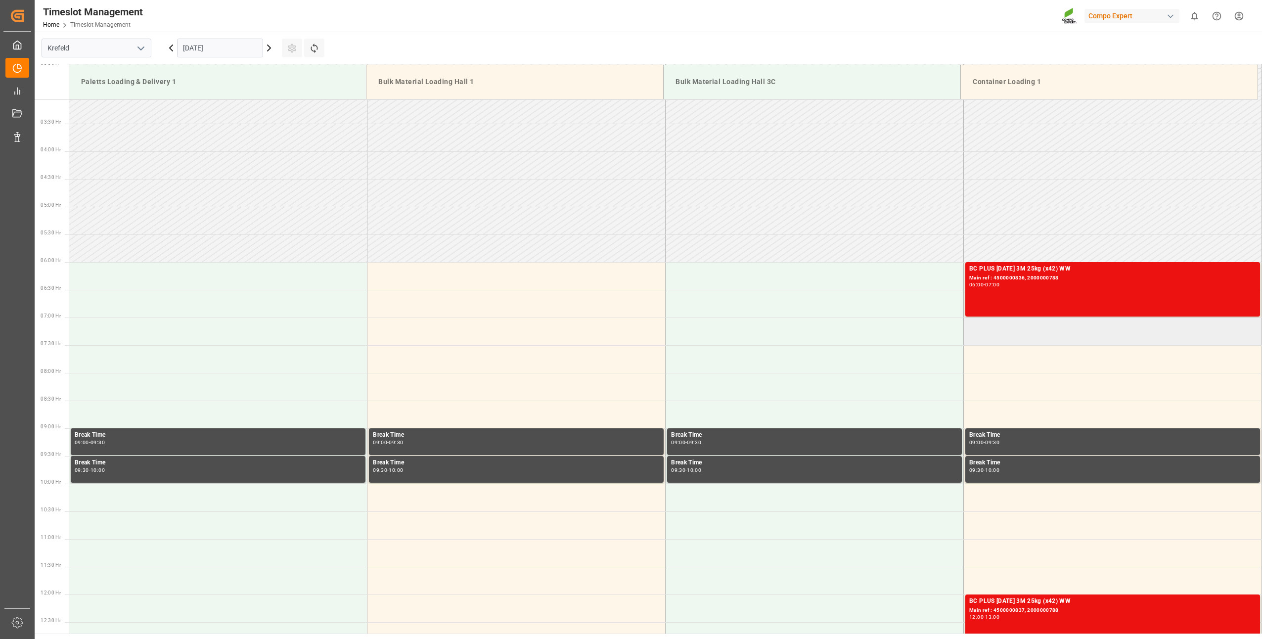
click at [979, 329] on td at bounding box center [1113, 332] width 298 height 28
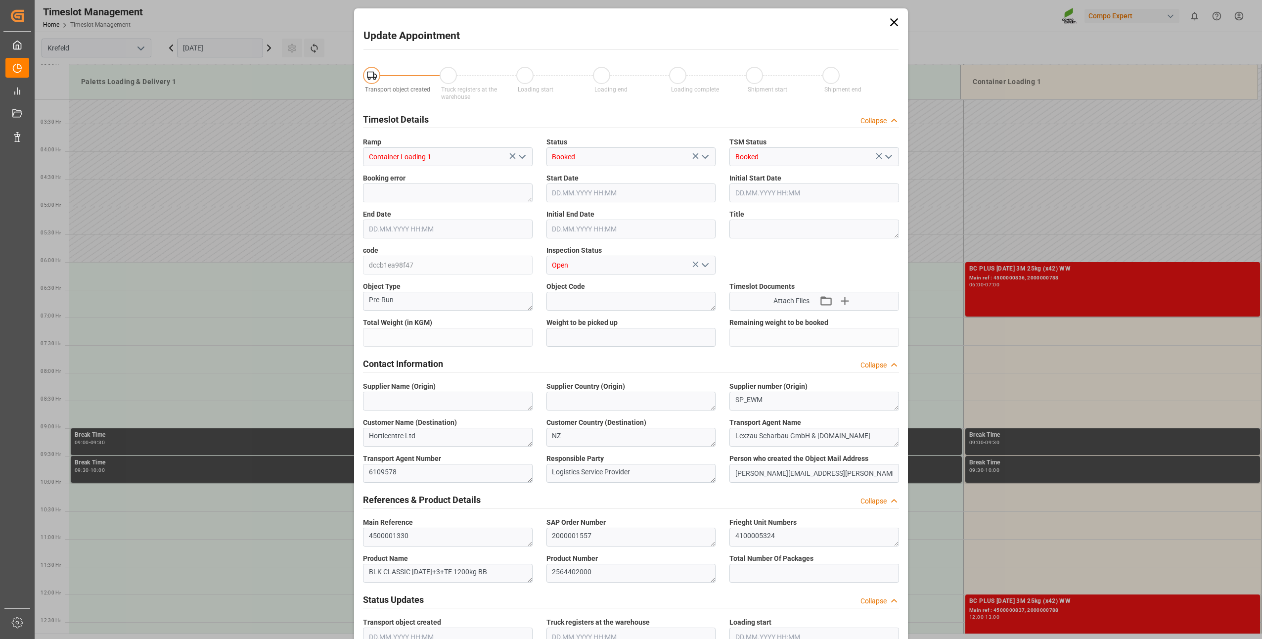
type input "24500"
type input "0"
type input "[DATE] 07:00"
type input "[DATE] 07:30"
type input "[DATE] 12:20"
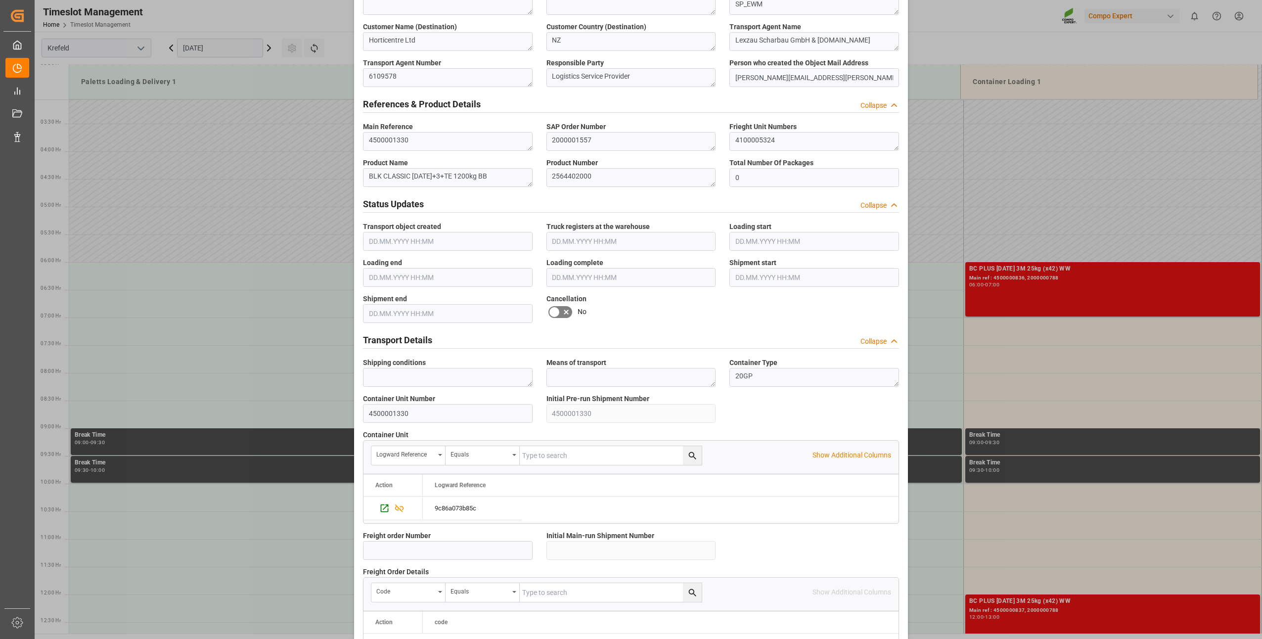
scroll to position [643, 0]
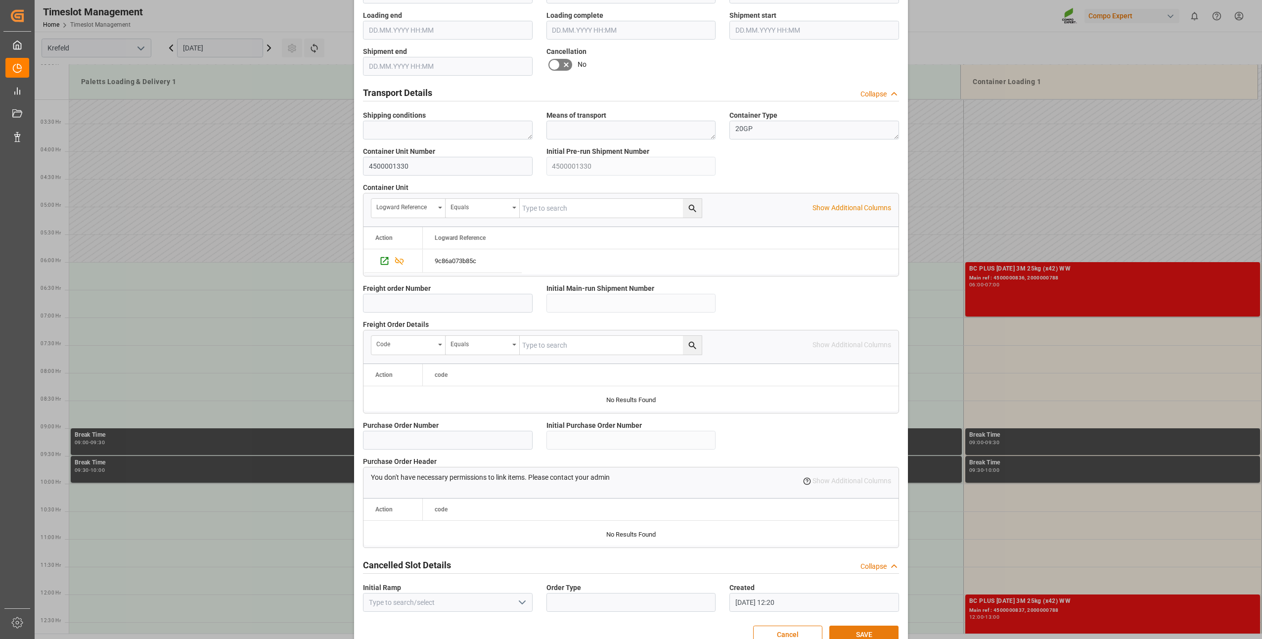
click at [848, 630] on button "SAVE" at bounding box center [864, 635] width 69 height 19
